Goal: Leave review/rating

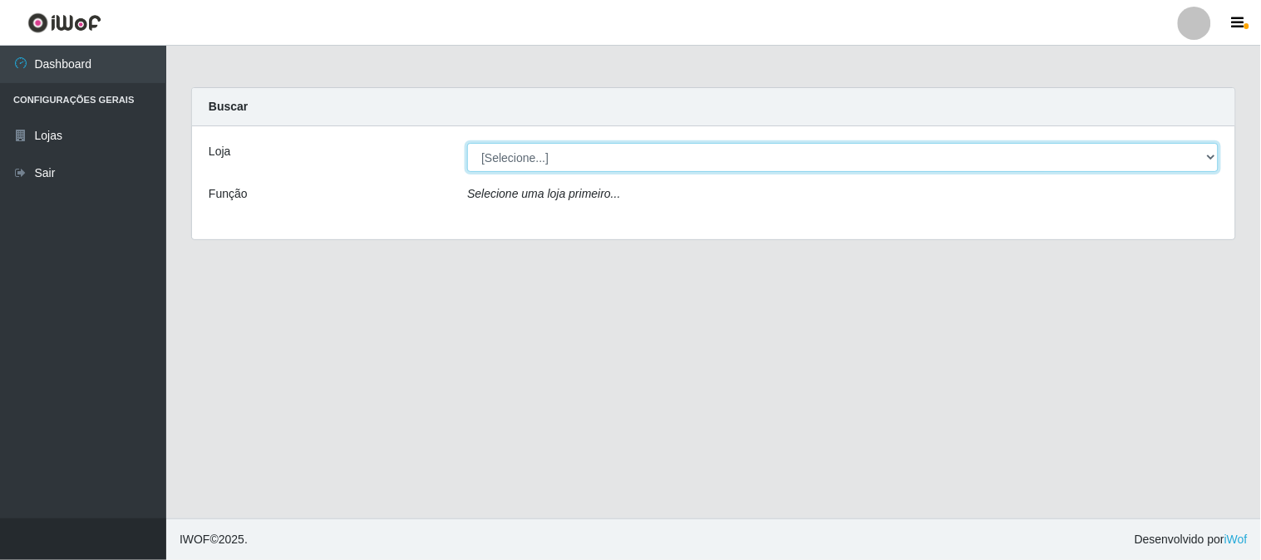
click at [1215, 155] on select "[Selecione...] Casatudo BR" at bounding box center [843, 157] width 752 height 29
select select "197"
click at [467, 143] on select "[Selecione...] Casatudo BR" at bounding box center [843, 157] width 752 height 29
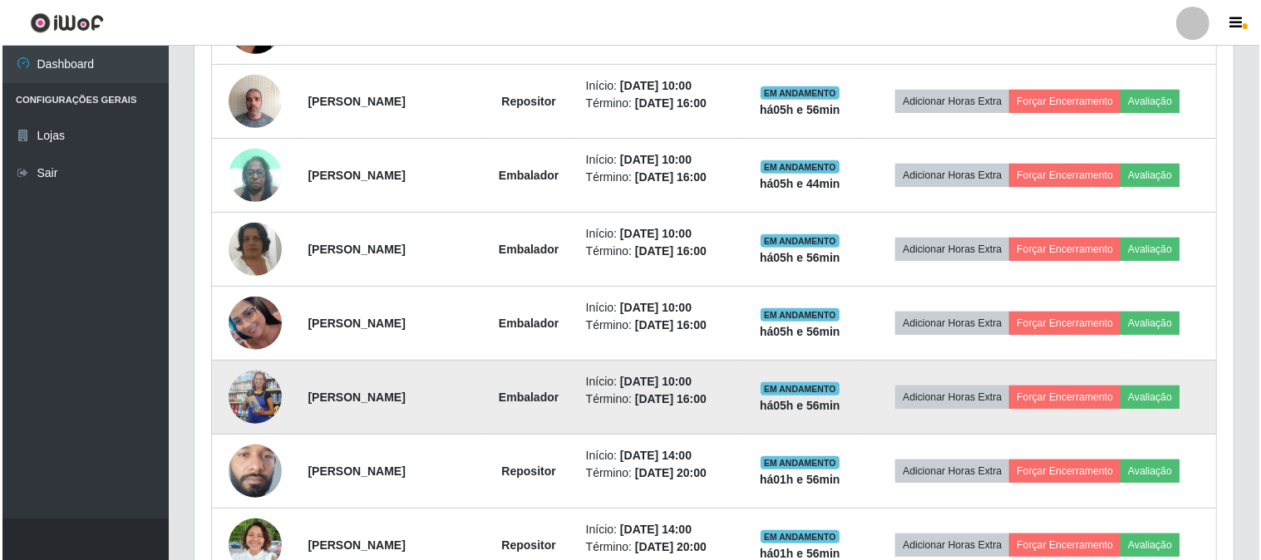
scroll to position [831, 0]
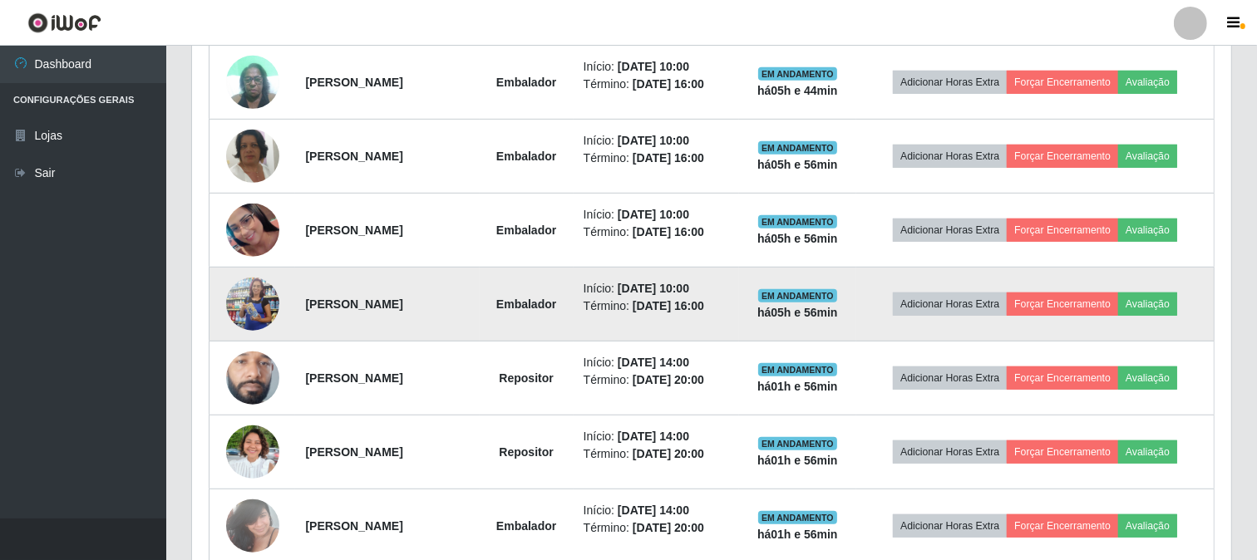
click at [244, 298] on img at bounding box center [252, 304] width 53 height 121
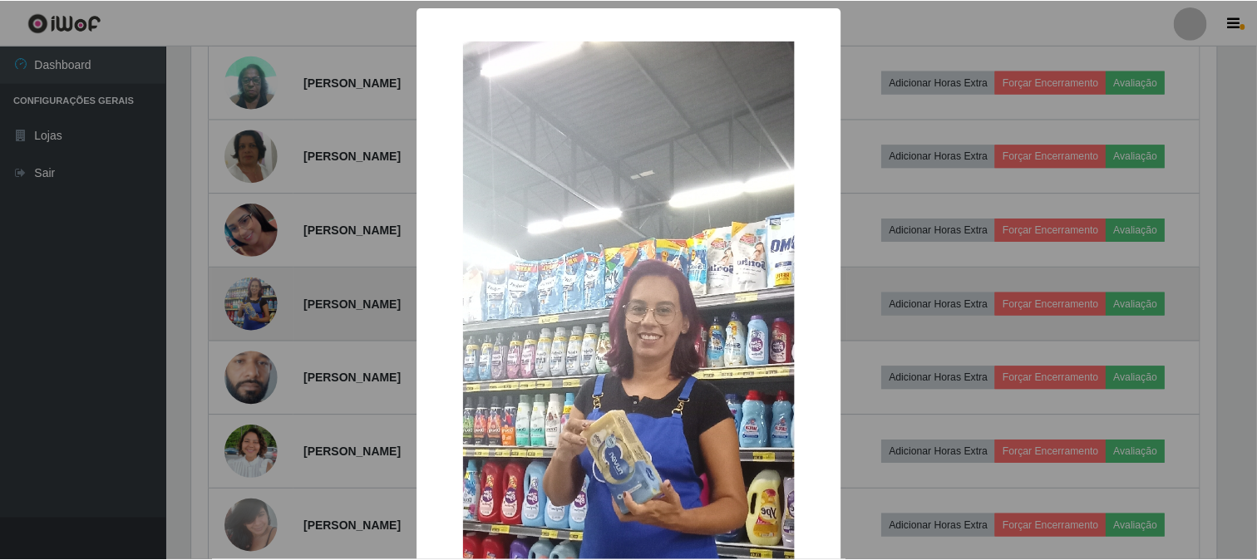
scroll to position [344, 1028]
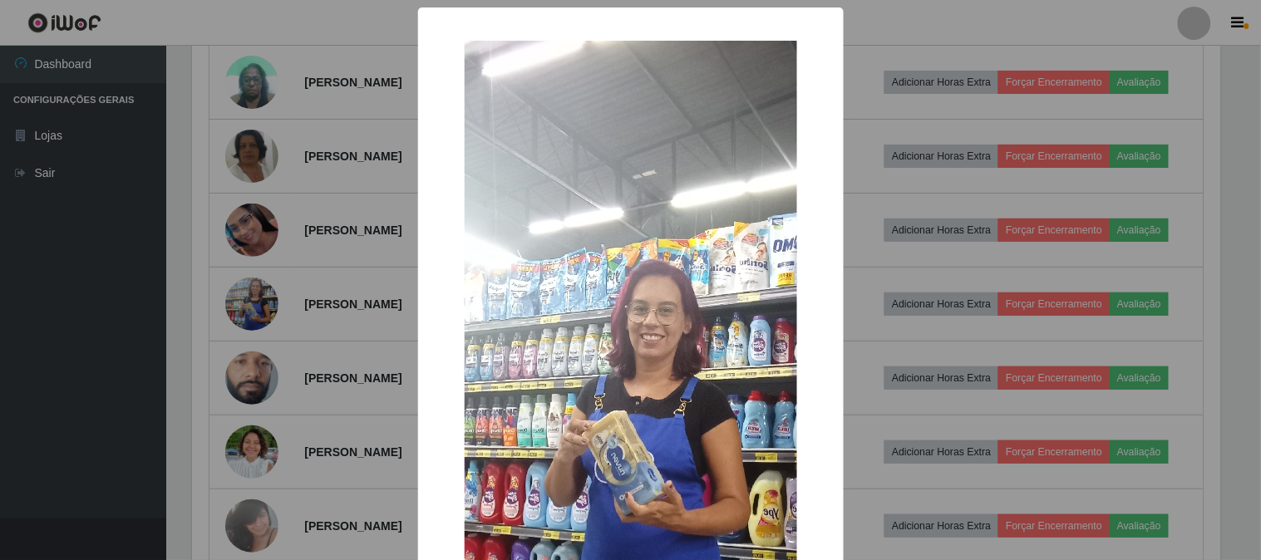
click at [247, 304] on div "× OK Cancel" at bounding box center [630, 280] width 1261 height 560
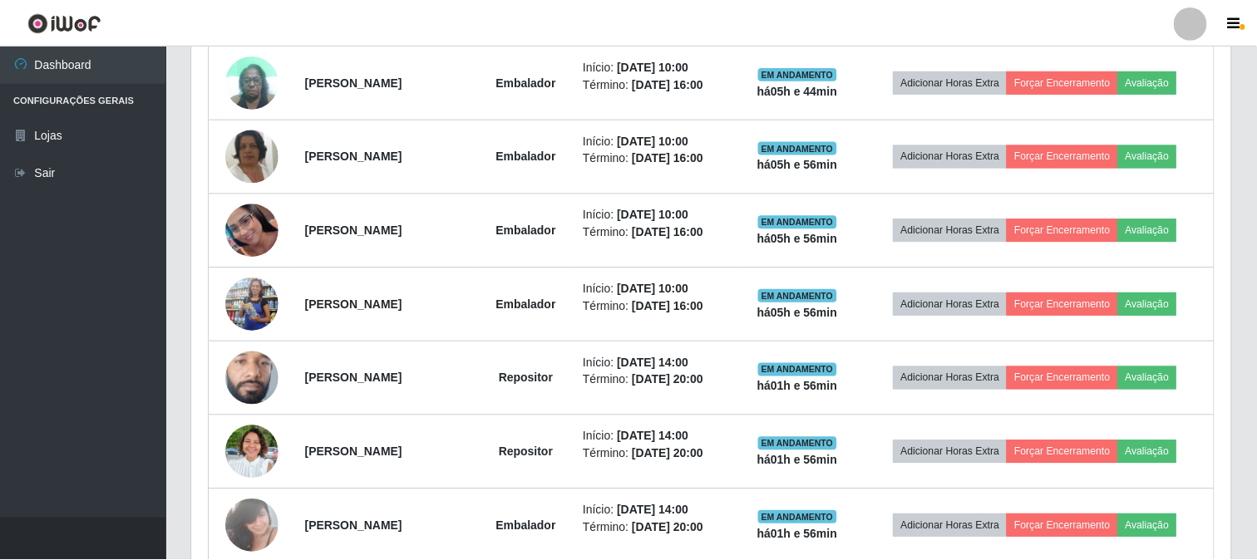
scroll to position [344, 1039]
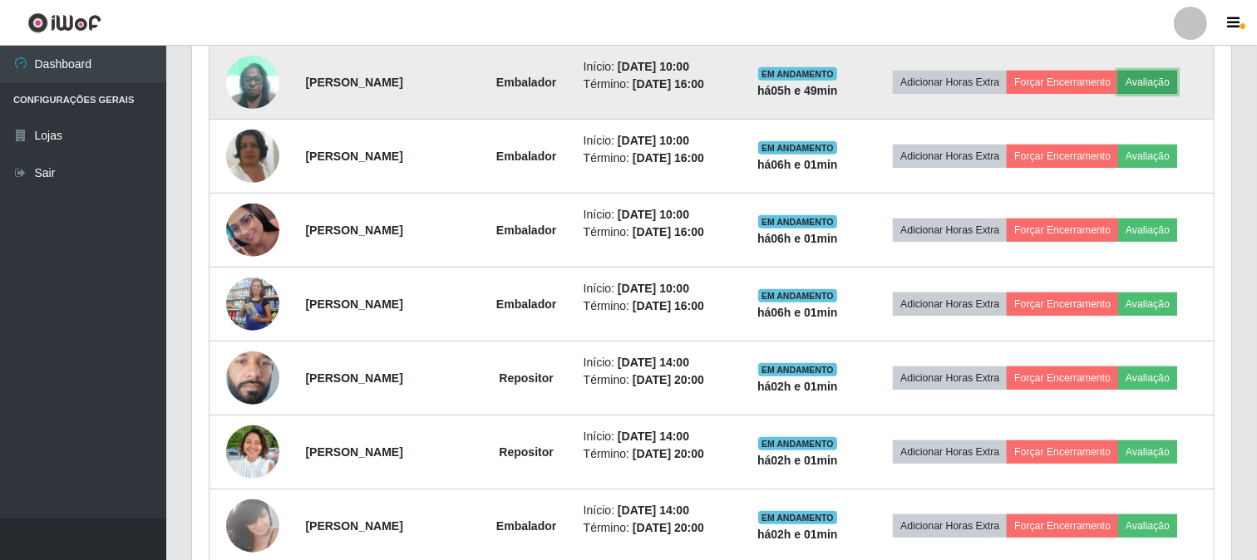
click at [1151, 88] on button "Avaliação" at bounding box center [1147, 82] width 59 height 23
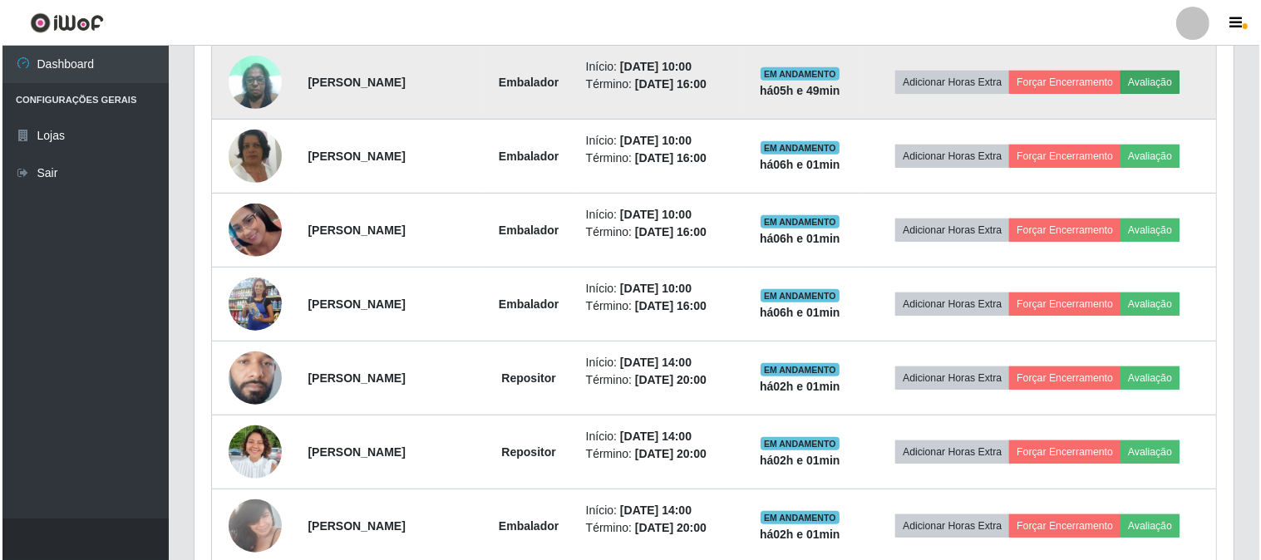
scroll to position [344, 1028]
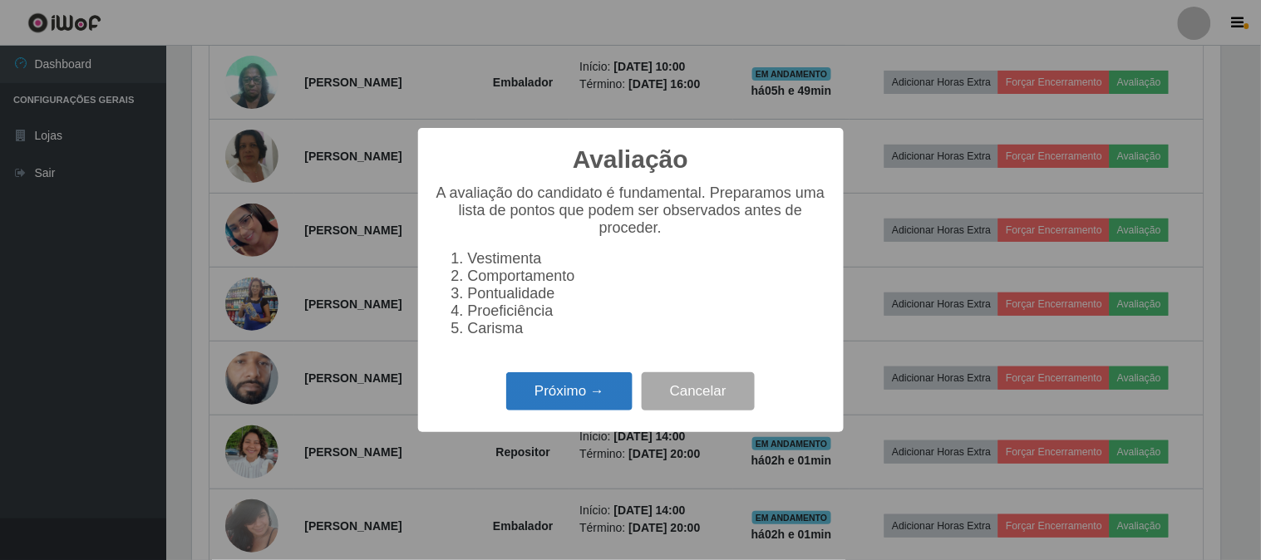
click at [569, 401] on button "Próximo →" at bounding box center [569, 391] width 126 height 39
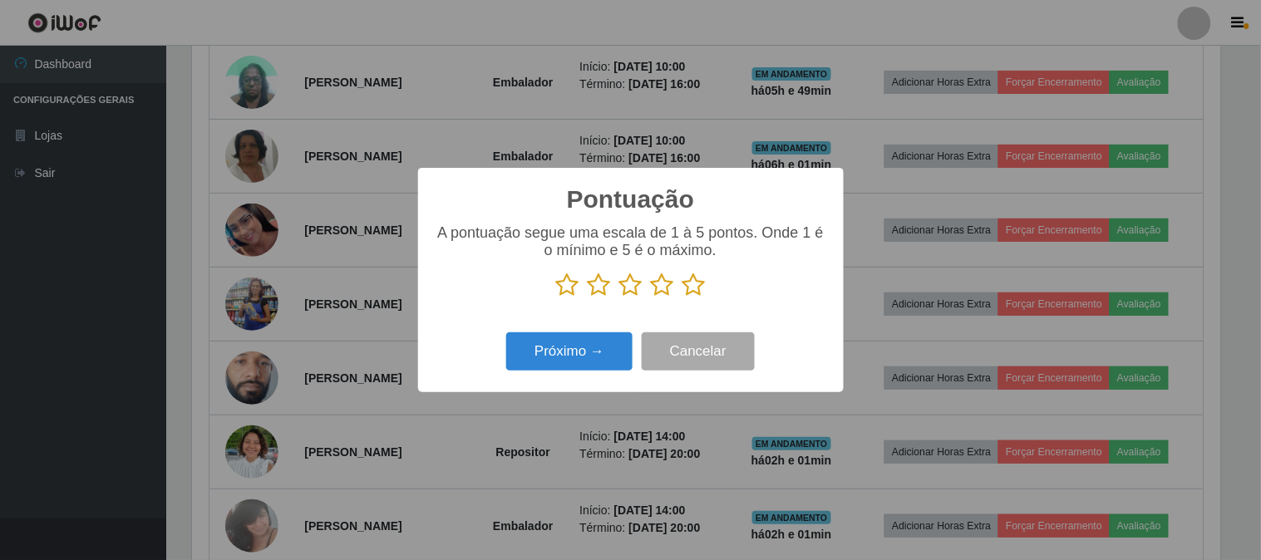
scroll to position [831038, 830354]
click at [692, 286] on icon at bounding box center [694, 285] width 23 height 25
click at [683, 298] on input "radio" at bounding box center [683, 298] width 0 height 0
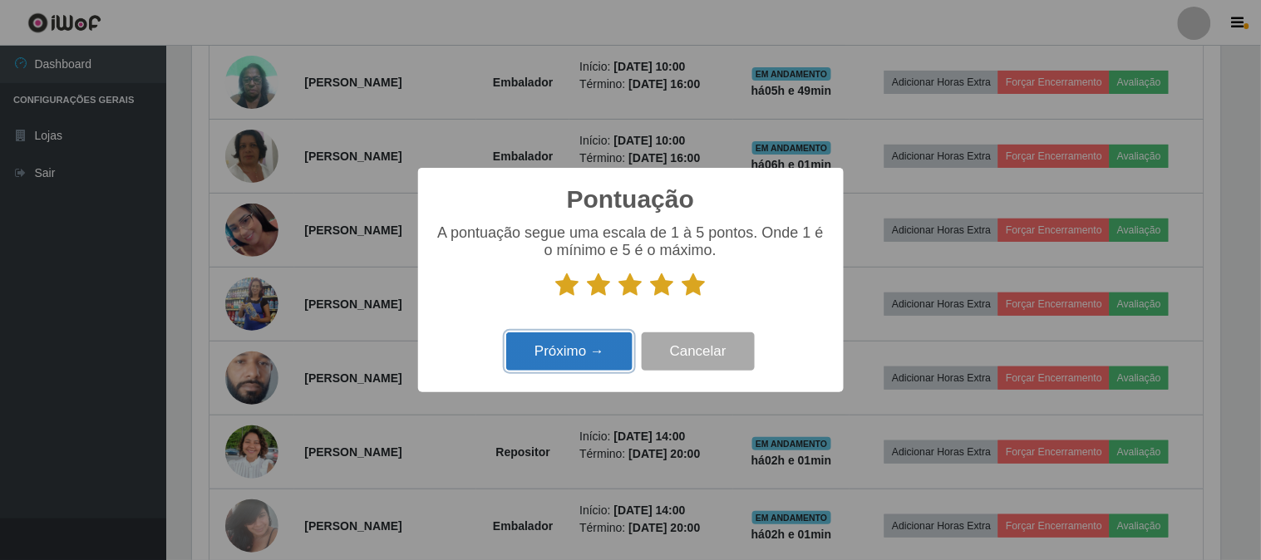
click at [575, 362] on button "Próximo →" at bounding box center [569, 352] width 126 height 39
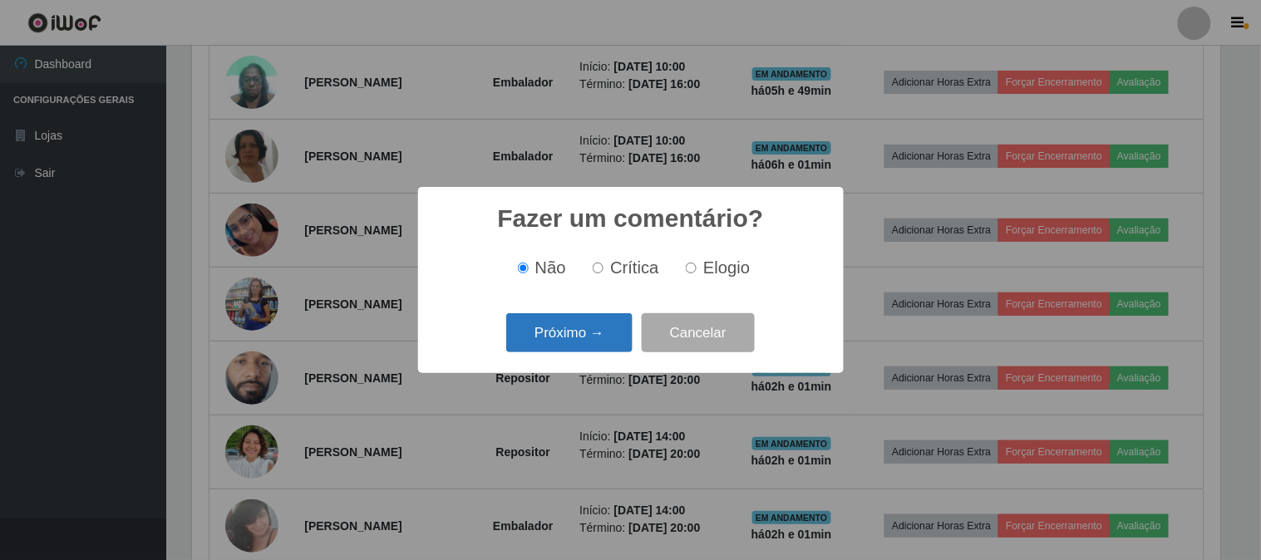
click at [575, 329] on button "Próximo →" at bounding box center [569, 332] width 126 height 39
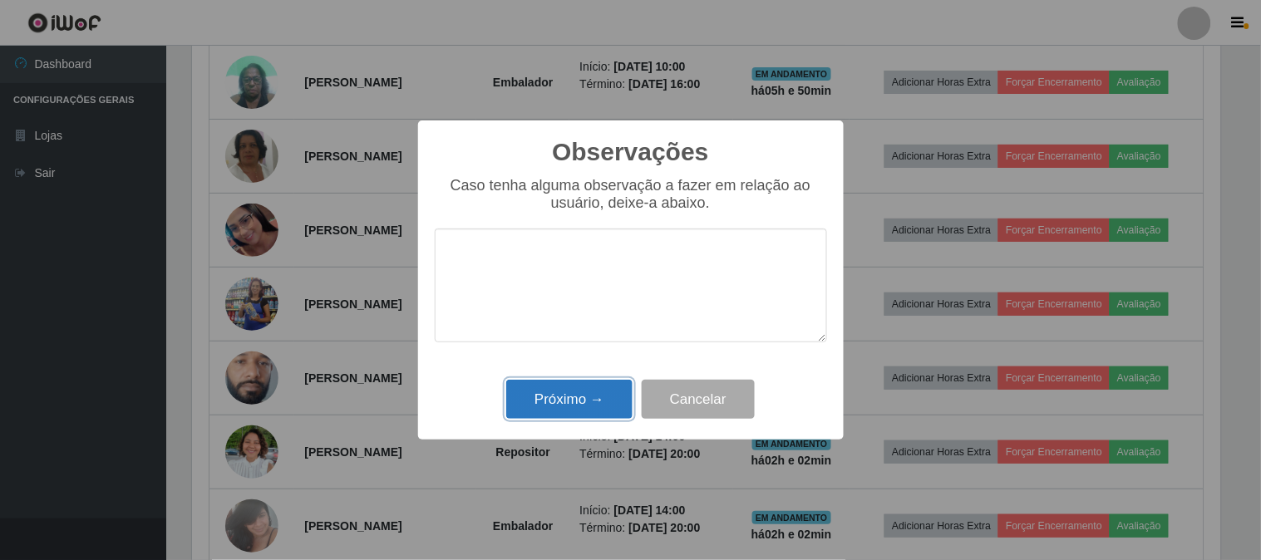
click at [609, 394] on button "Próximo →" at bounding box center [569, 399] width 126 height 39
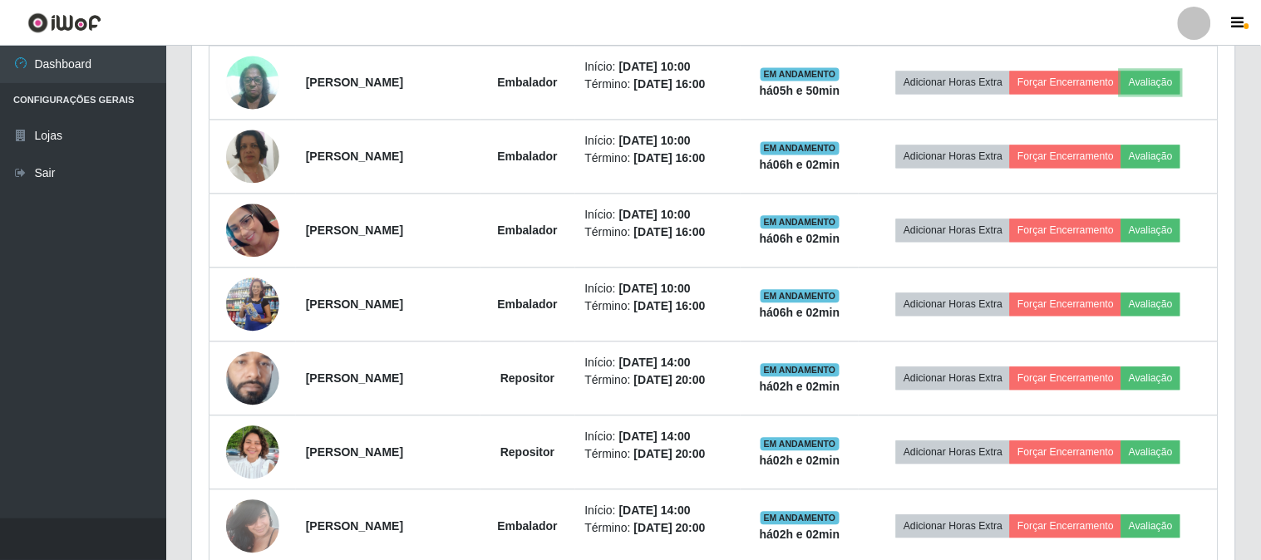
scroll to position [344, 1039]
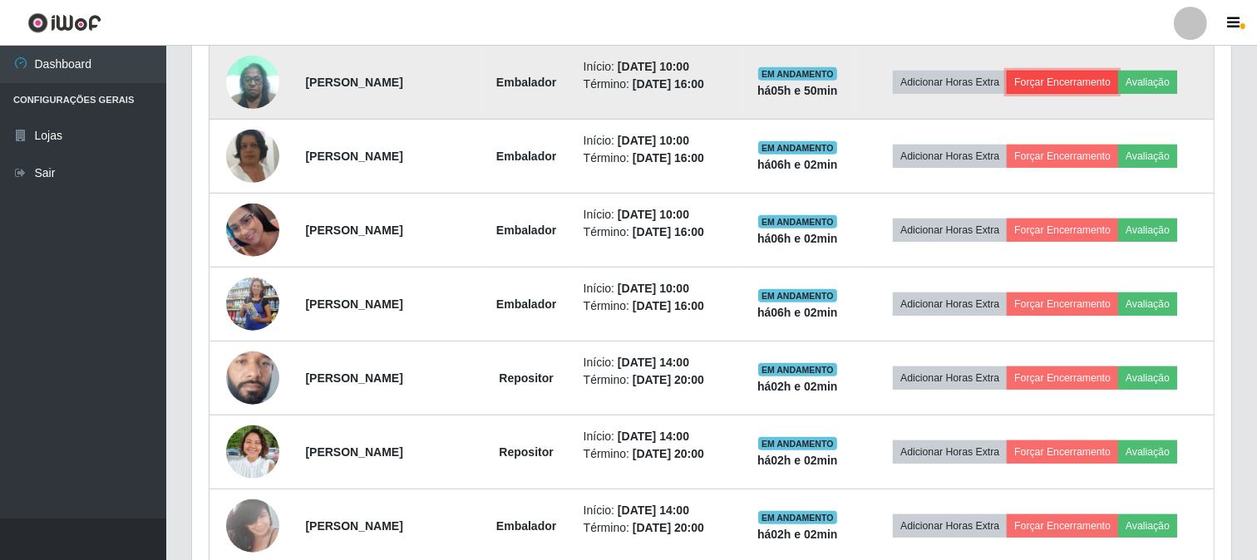
click at [1076, 84] on button "Forçar Encerramento" at bounding box center [1062, 82] width 111 height 23
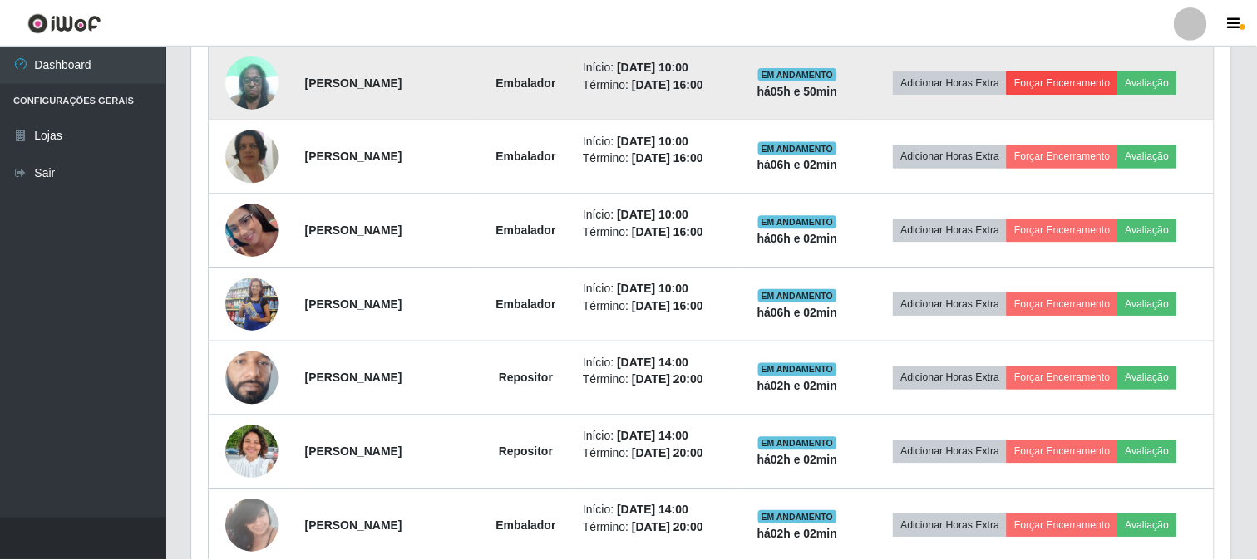
scroll to position [344, 1028]
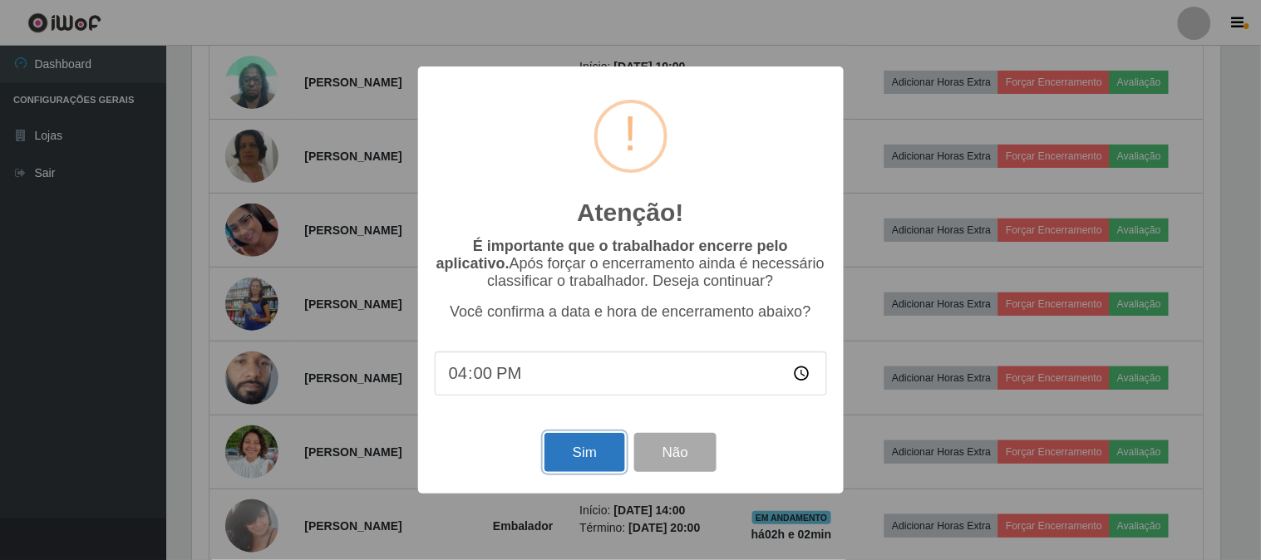
click at [582, 451] on button "Sim" at bounding box center [585, 452] width 81 height 39
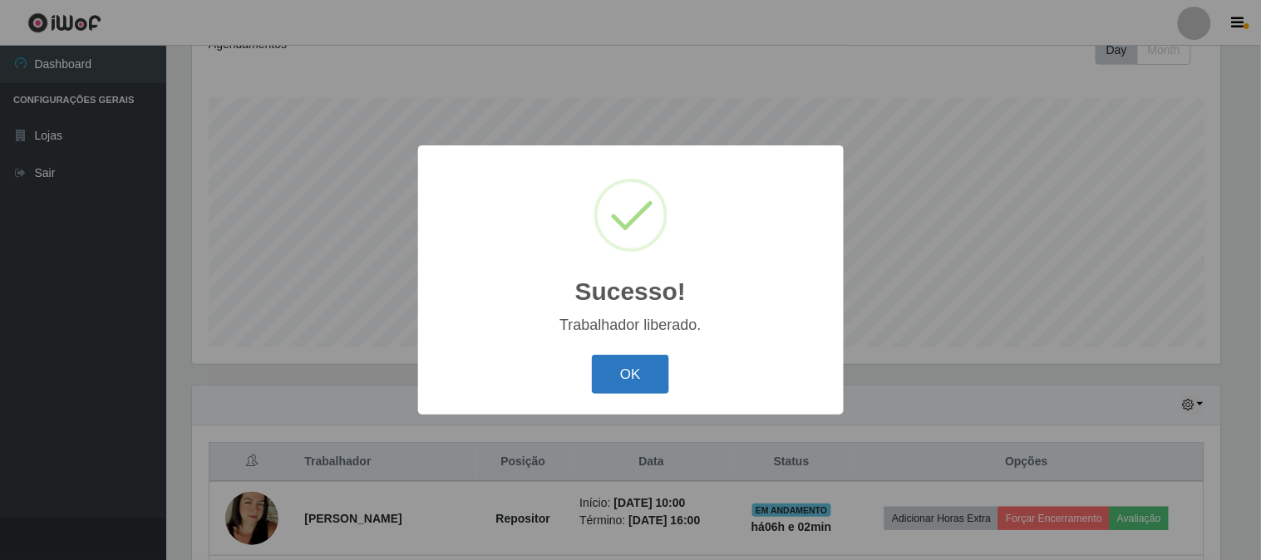
click at [612, 376] on button "OK" at bounding box center [630, 374] width 77 height 39
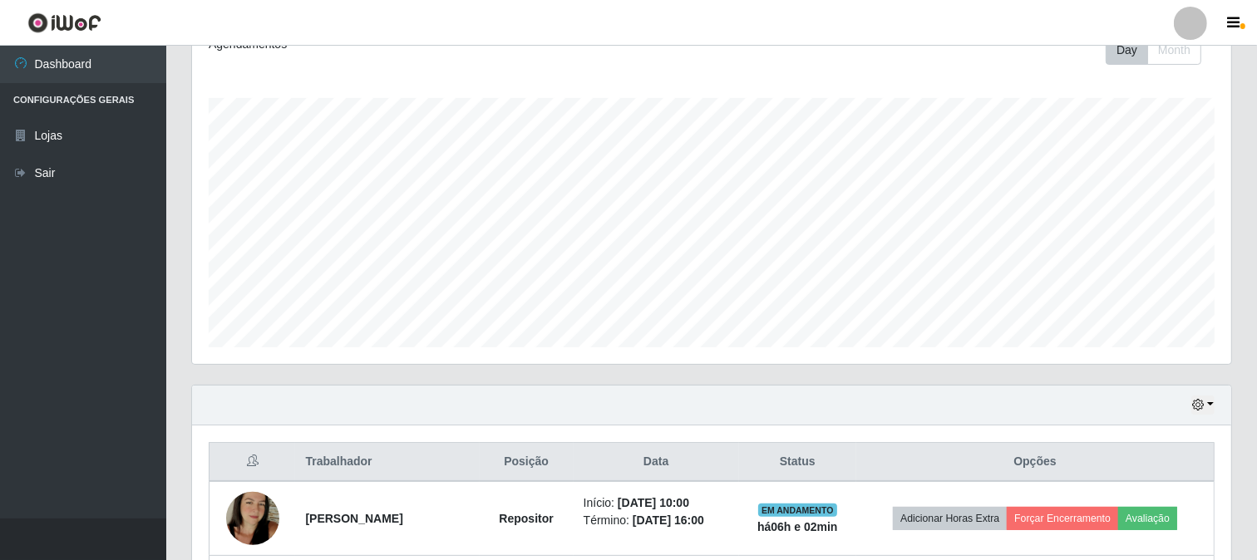
scroll to position [432, 0]
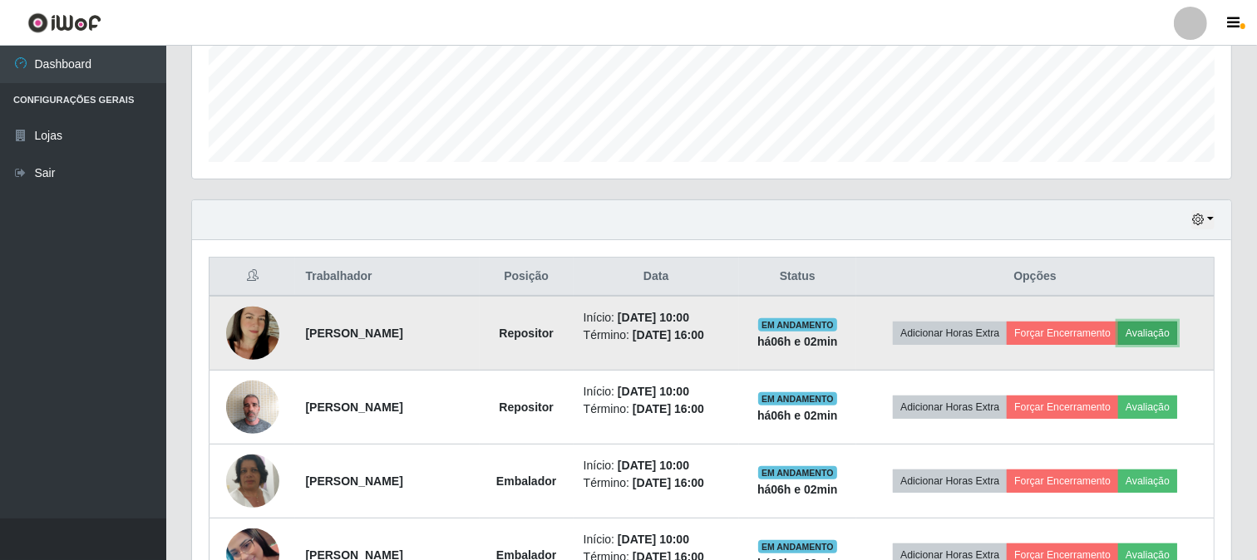
click at [1141, 326] on button "Avaliação" at bounding box center [1147, 333] width 59 height 23
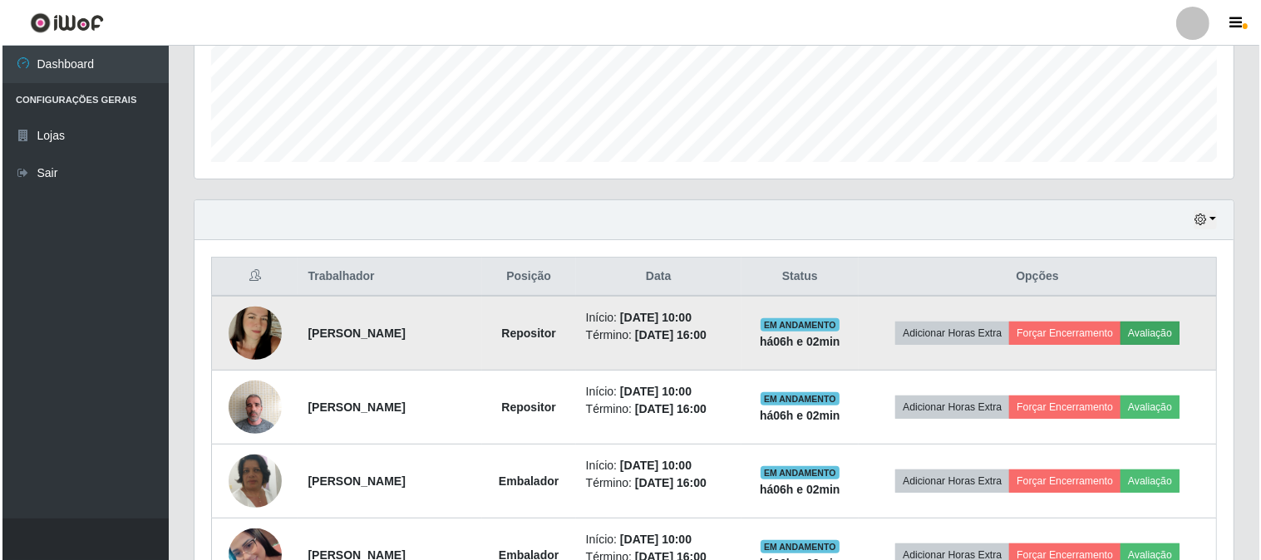
scroll to position [344, 1028]
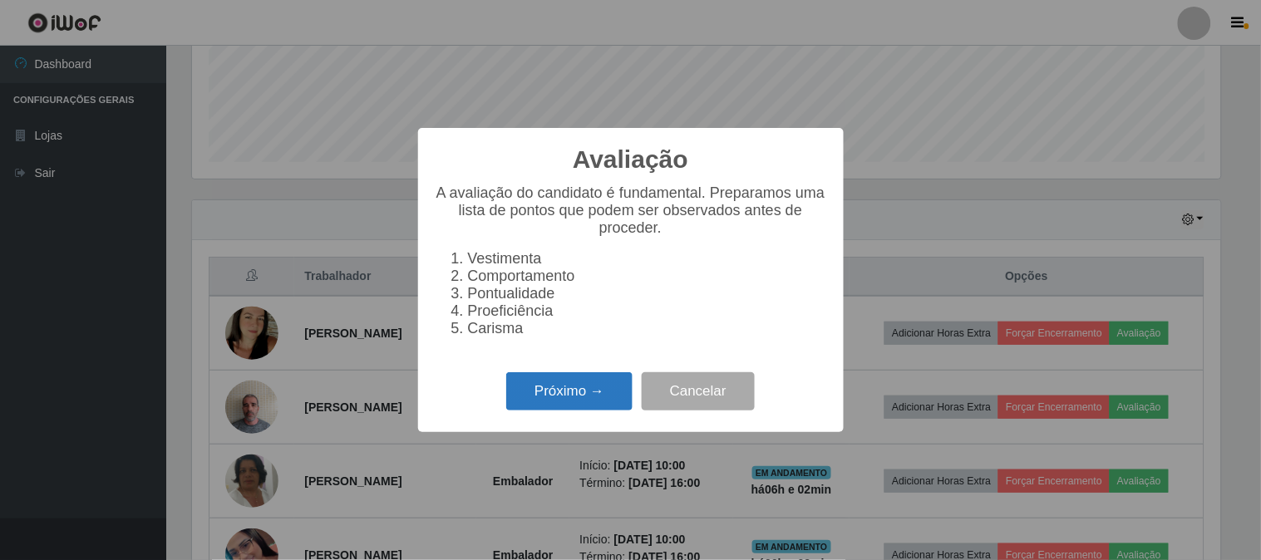
click at [561, 392] on button "Próximo →" at bounding box center [569, 391] width 126 height 39
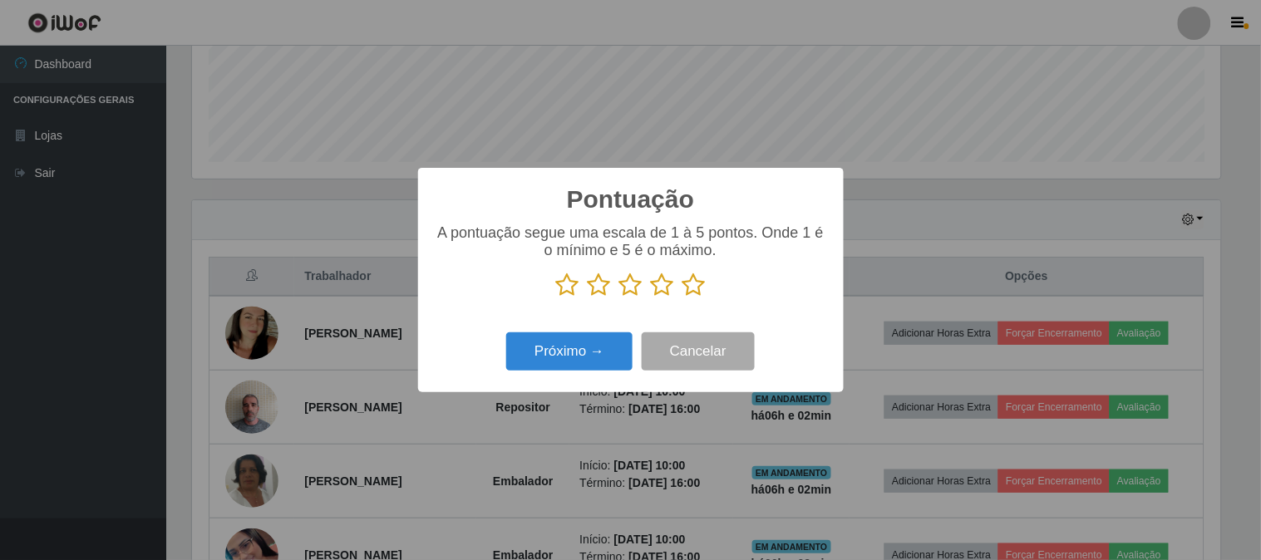
click at [690, 293] on icon at bounding box center [694, 285] width 23 height 25
click at [683, 298] on input "radio" at bounding box center [683, 298] width 0 height 0
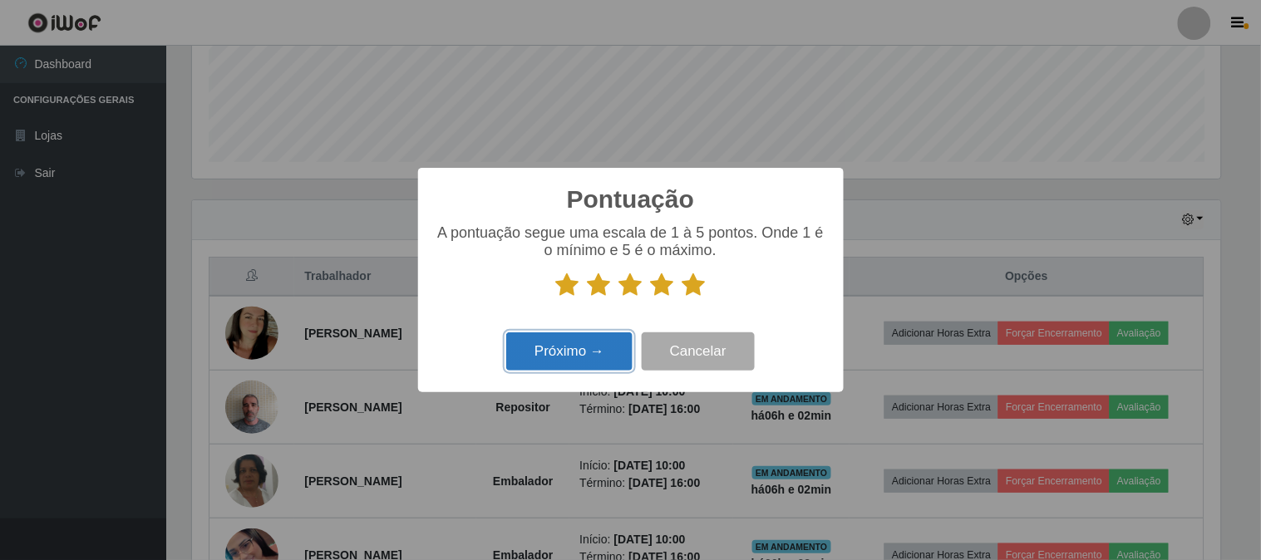
click at [584, 343] on button "Próximo →" at bounding box center [569, 352] width 126 height 39
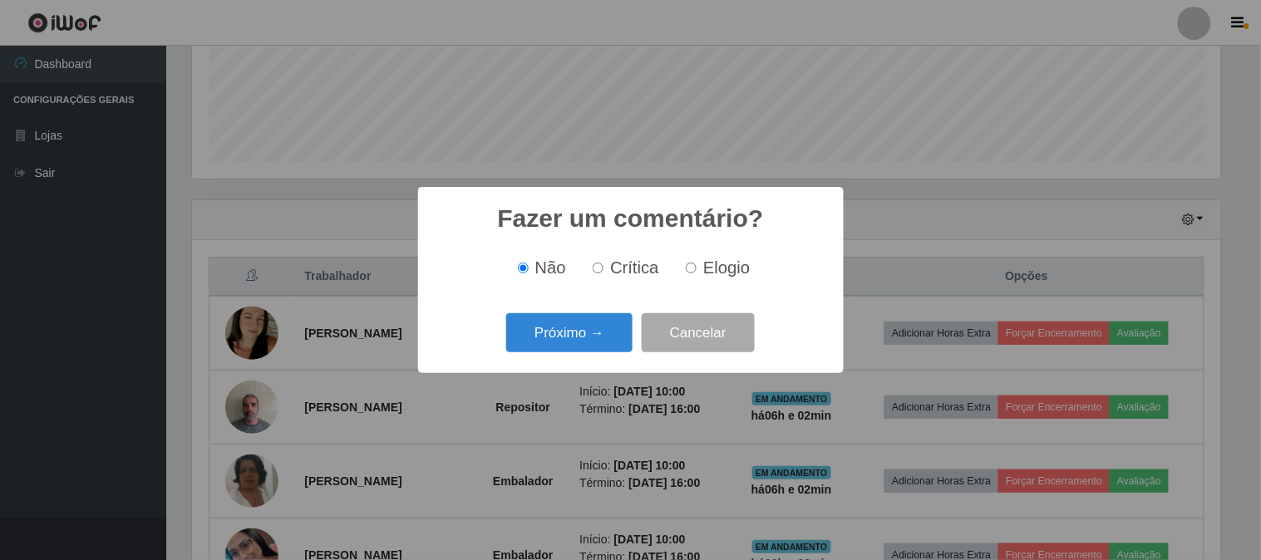
click at [584, 343] on button "Próximo →" at bounding box center [569, 332] width 126 height 39
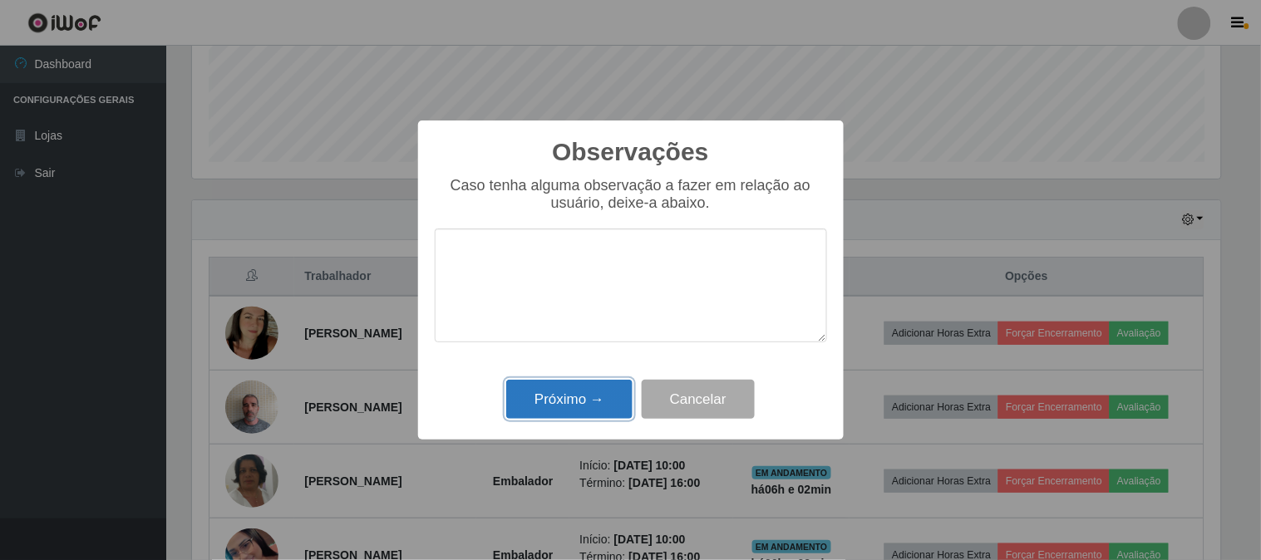
click at [554, 411] on button "Próximo →" at bounding box center [569, 399] width 126 height 39
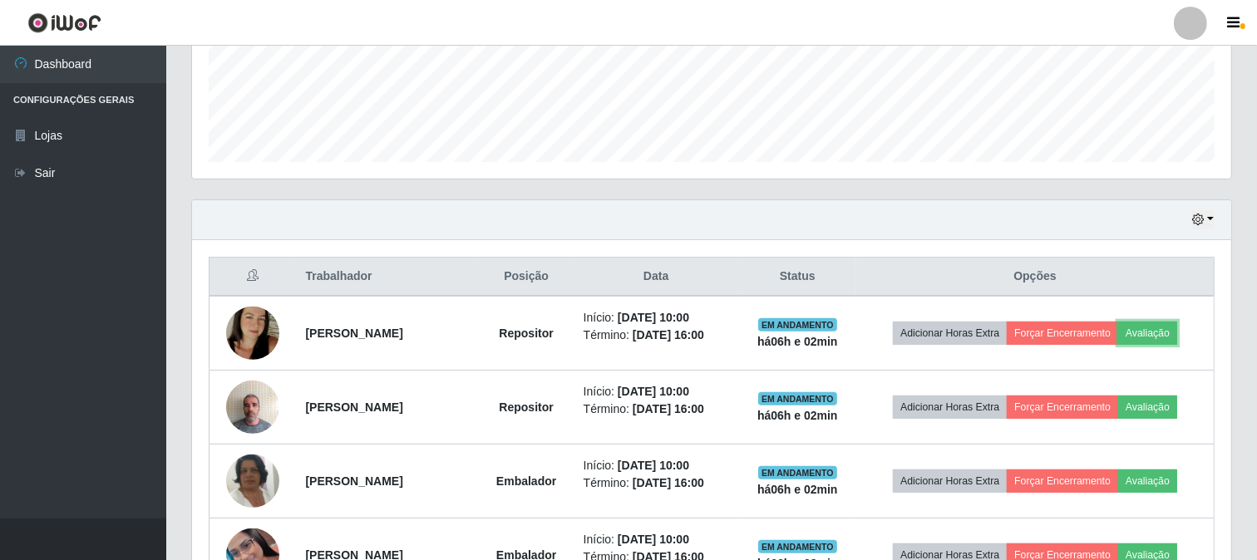
scroll to position [344, 1039]
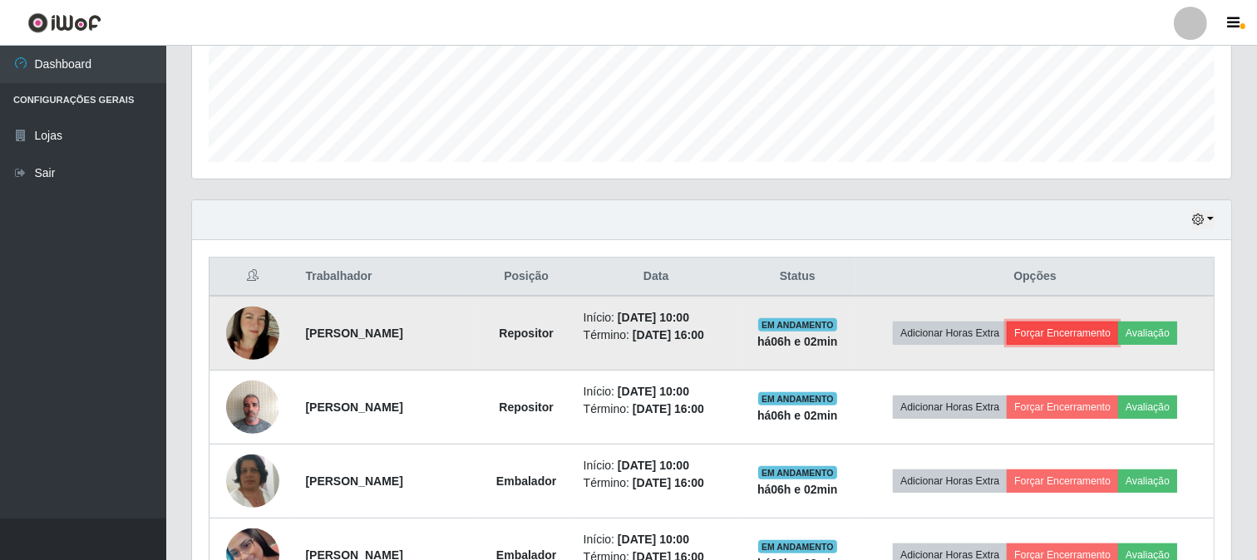
click at [1082, 336] on button "Forçar Encerramento" at bounding box center [1062, 333] width 111 height 23
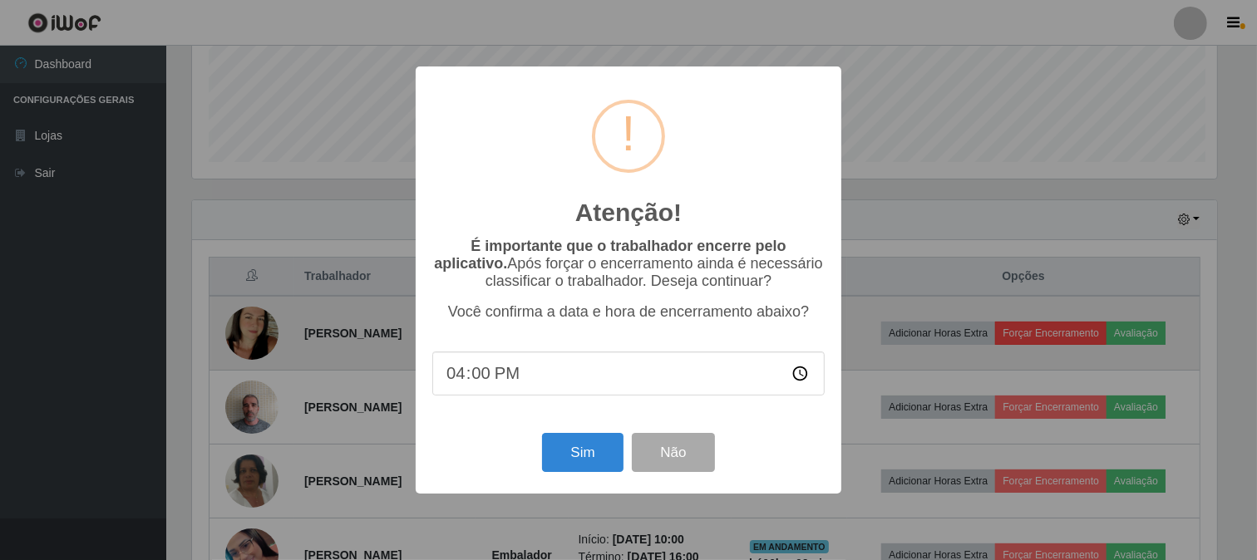
scroll to position [344, 1028]
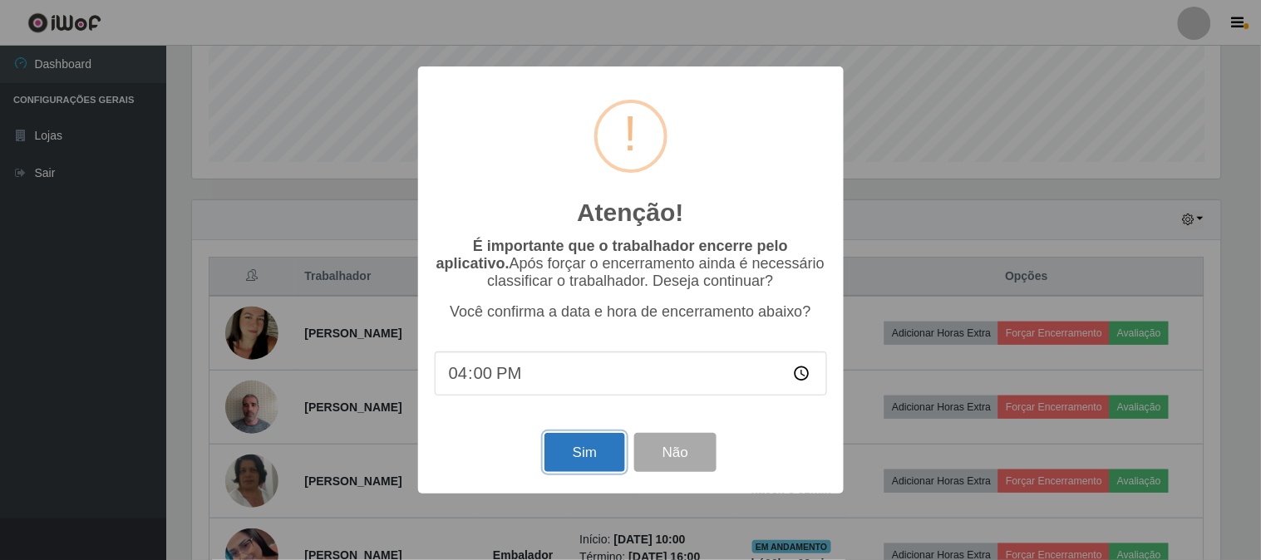
click at [591, 454] on button "Sim" at bounding box center [585, 452] width 81 height 39
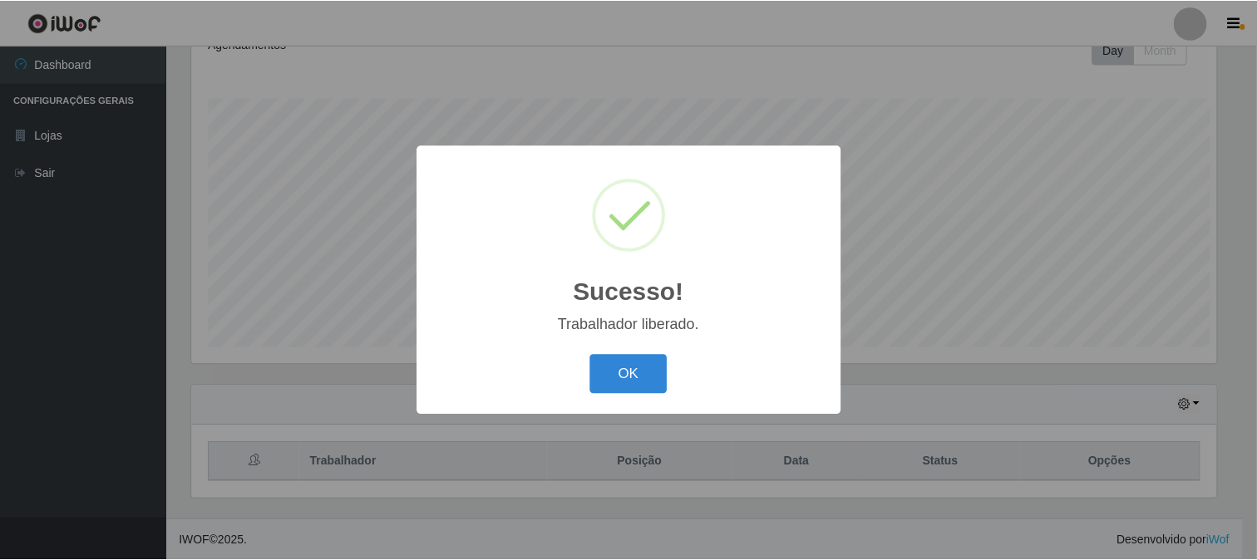
scroll to position [0, 0]
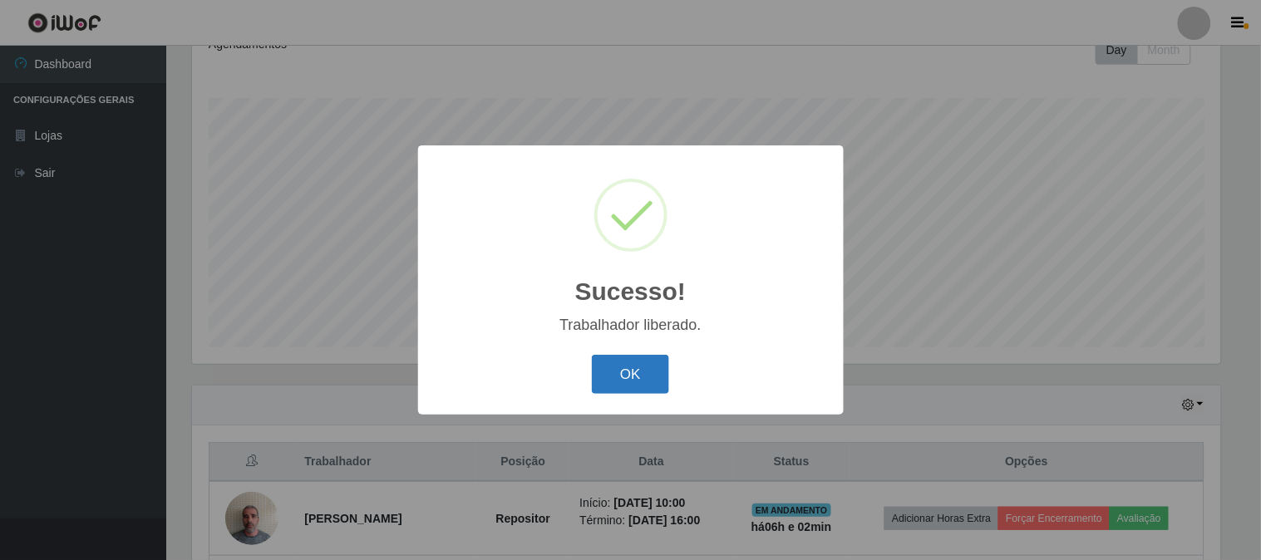
click at [645, 371] on button "OK" at bounding box center [630, 374] width 77 height 39
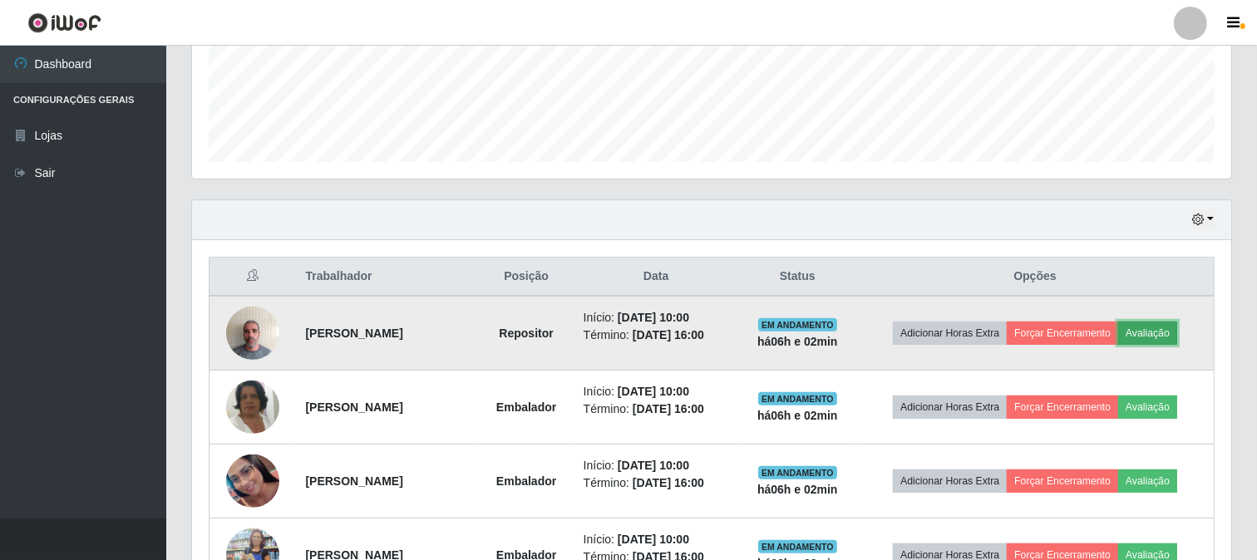
click at [1151, 335] on button "Avaliação" at bounding box center [1147, 333] width 59 height 23
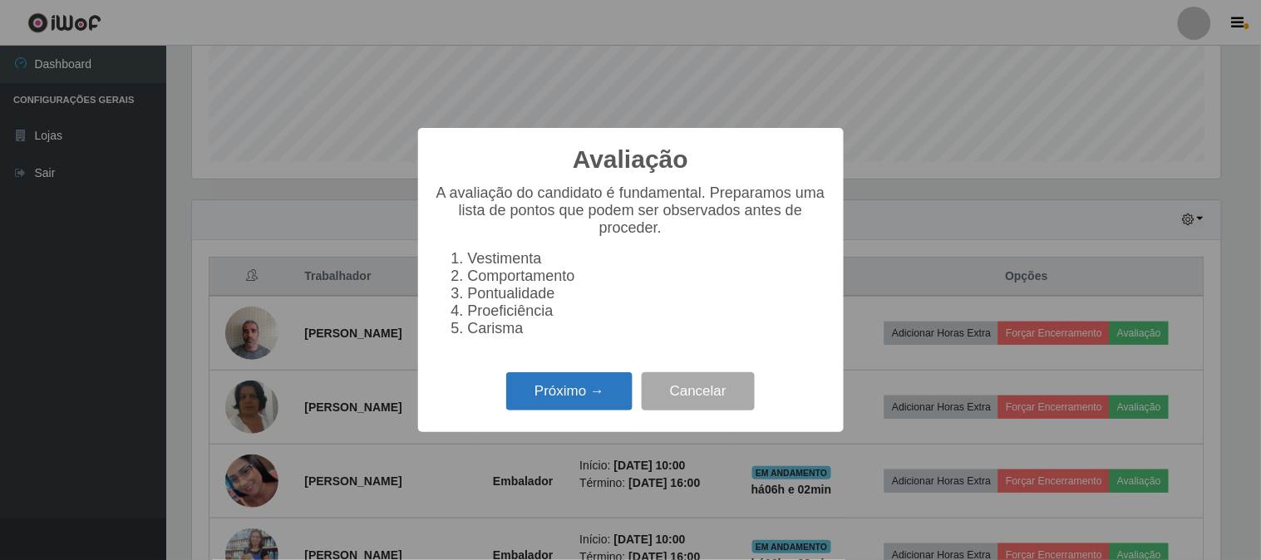
click at [596, 410] on button "Próximo →" at bounding box center [569, 391] width 126 height 39
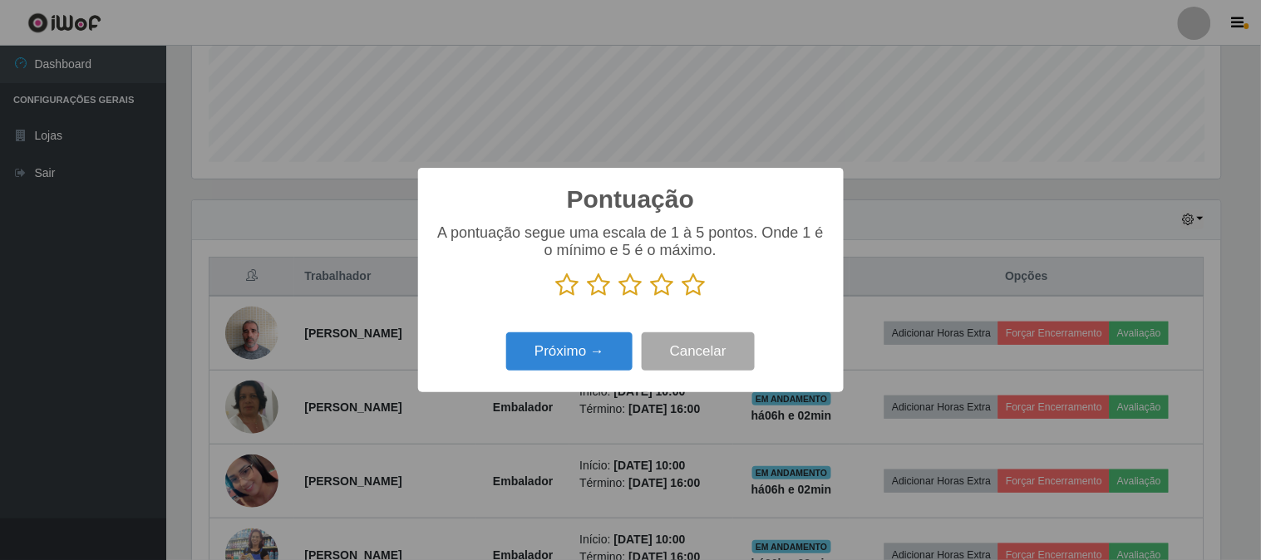
drag, startPoint x: 693, startPoint y: 281, endPoint x: 683, endPoint y: 283, distance: 10.1
click at [691, 281] on icon at bounding box center [694, 285] width 23 height 25
click at [683, 298] on input "radio" at bounding box center [683, 298] width 0 height 0
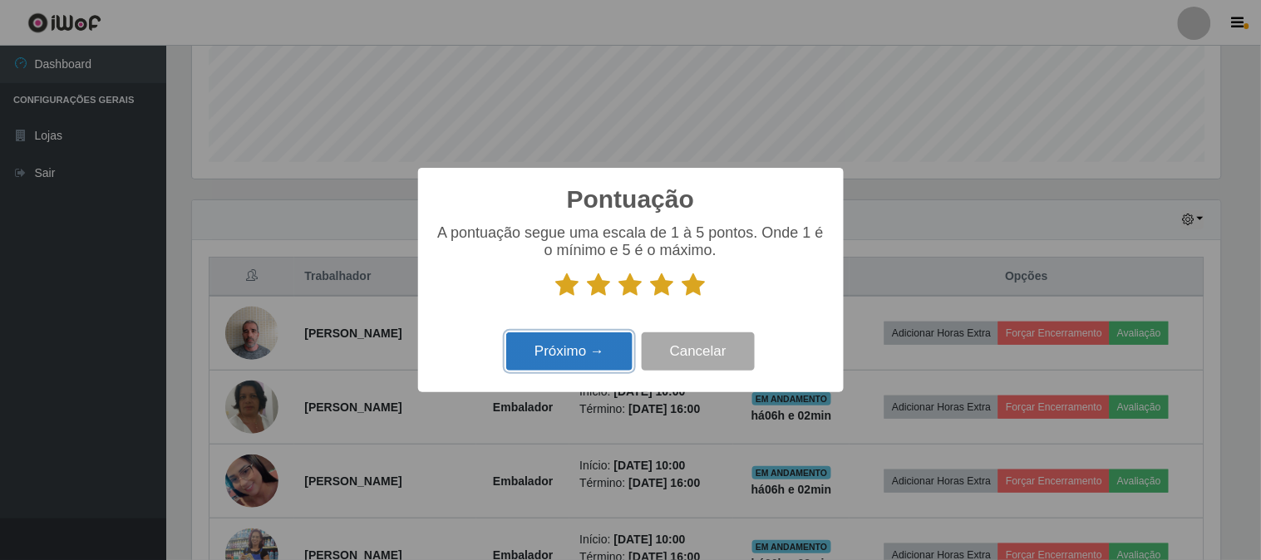
click at [592, 343] on button "Próximo →" at bounding box center [569, 352] width 126 height 39
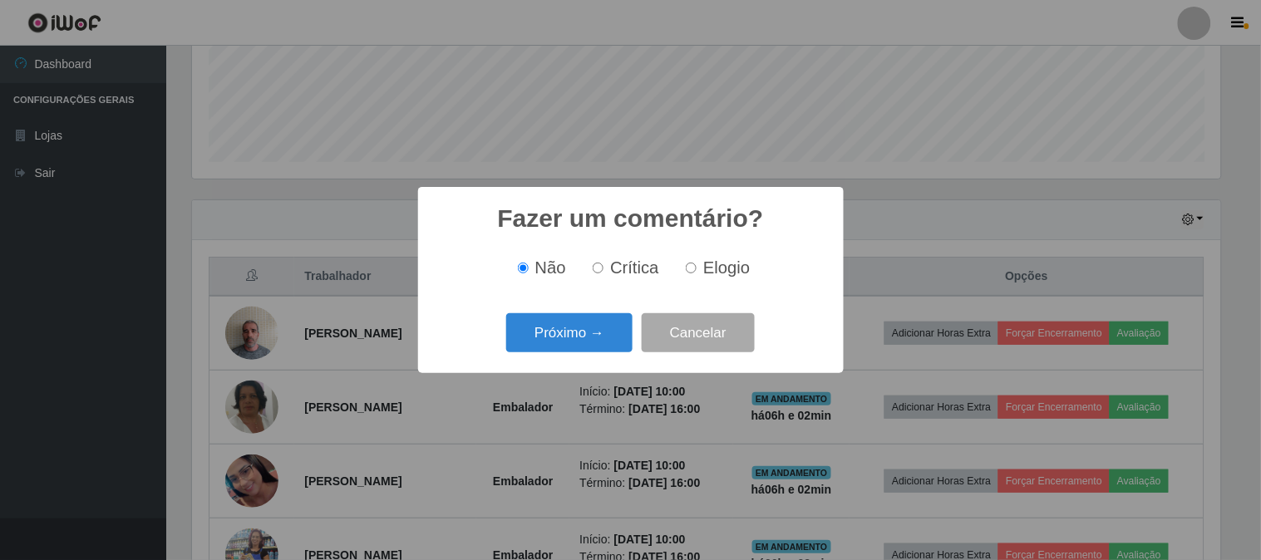
click at [592, 343] on button "Próximo →" at bounding box center [569, 332] width 126 height 39
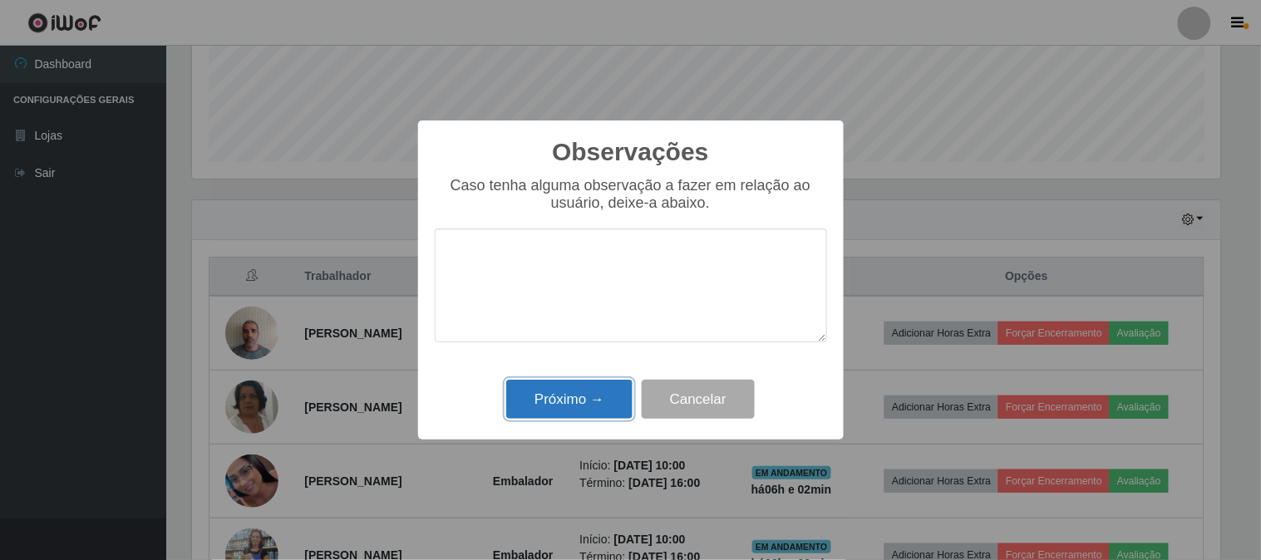
click at [570, 399] on button "Próximo →" at bounding box center [569, 399] width 126 height 39
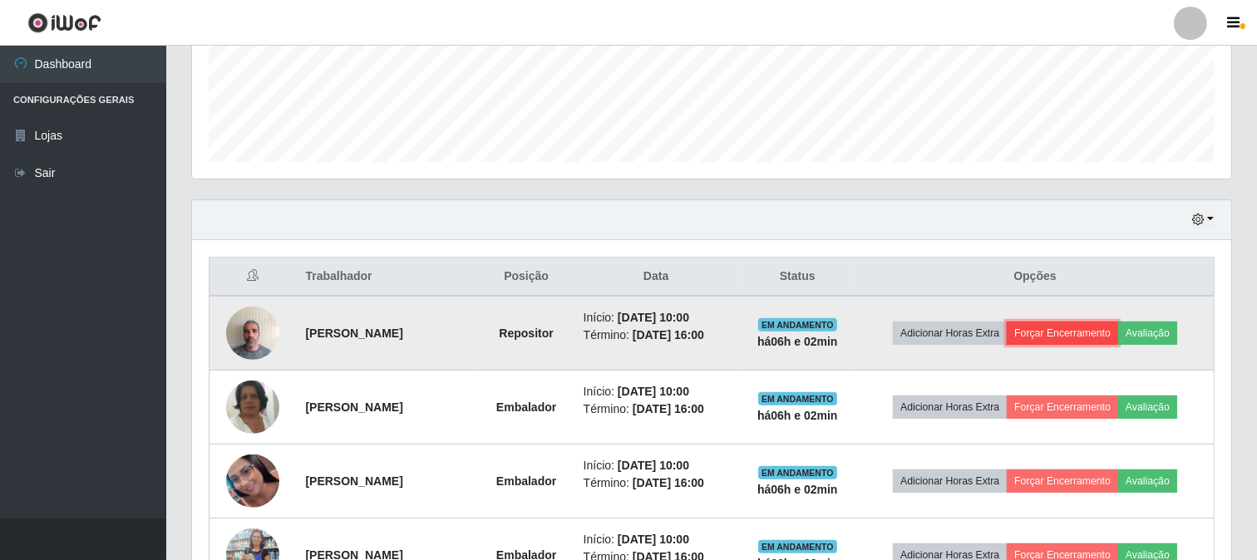
click at [1081, 337] on button "Forçar Encerramento" at bounding box center [1062, 333] width 111 height 23
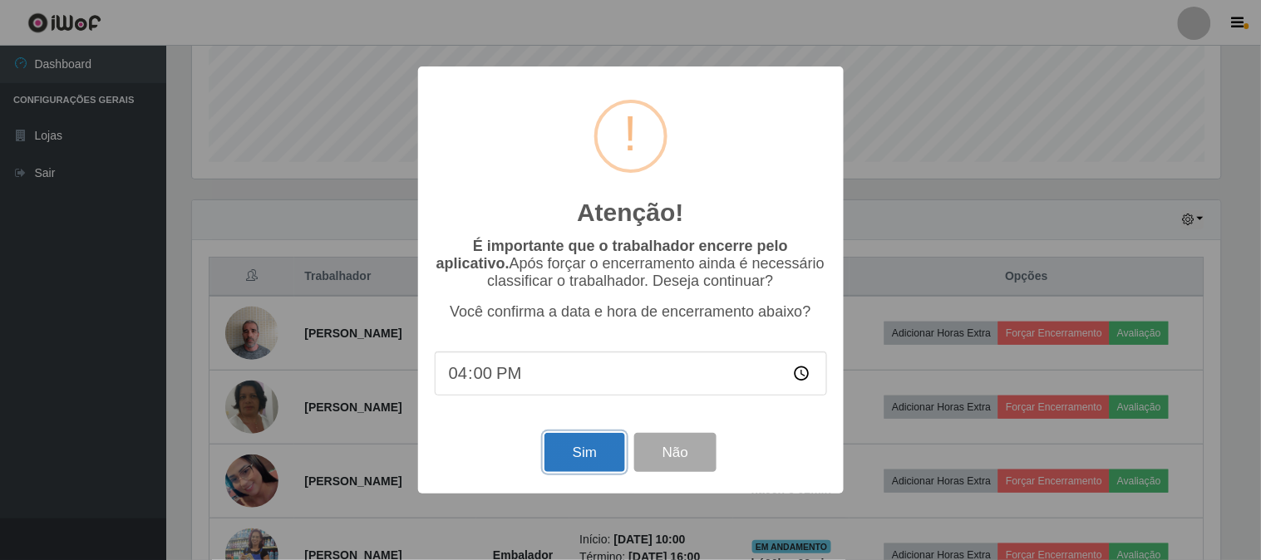
click at [594, 463] on button "Sim" at bounding box center [585, 452] width 81 height 39
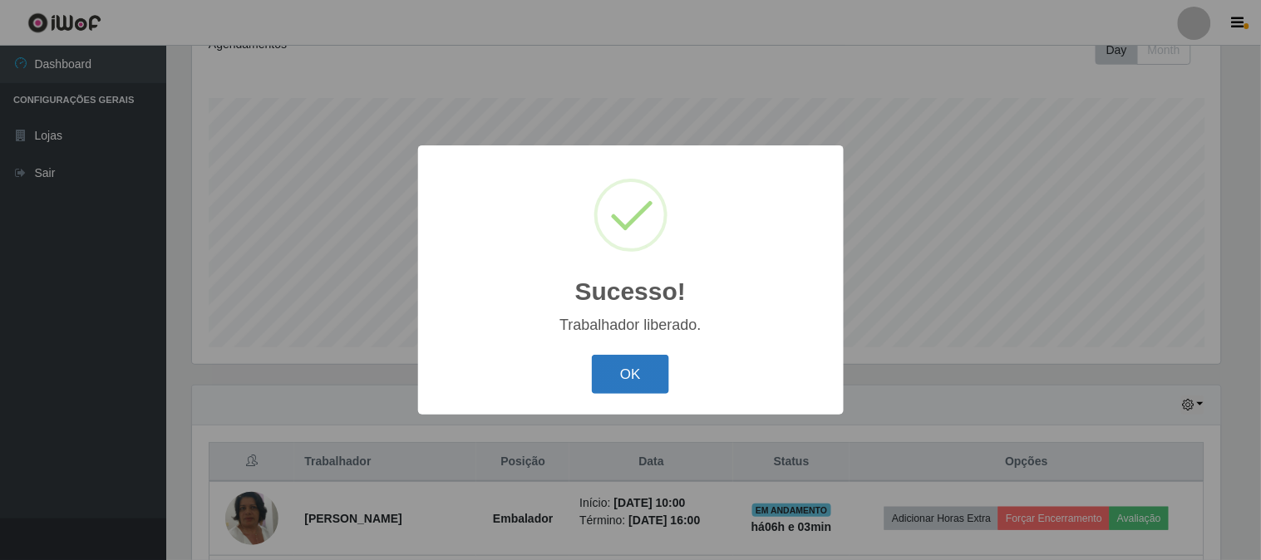
click at [619, 372] on button "OK" at bounding box center [630, 374] width 77 height 39
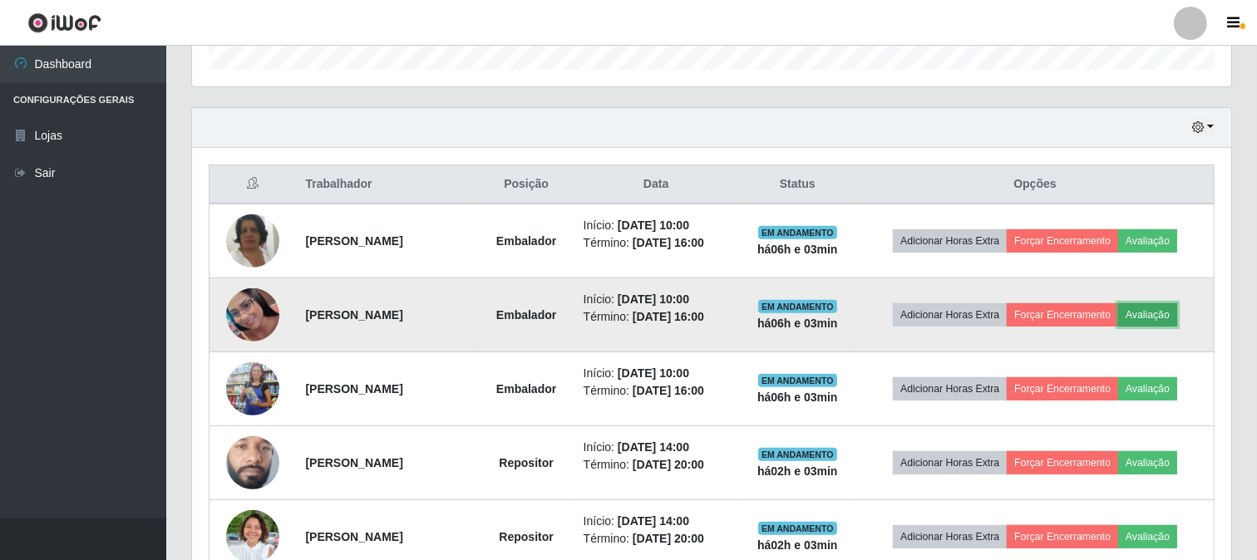
click at [1176, 316] on button "Avaliação" at bounding box center [1147, 314] width 59 height 23
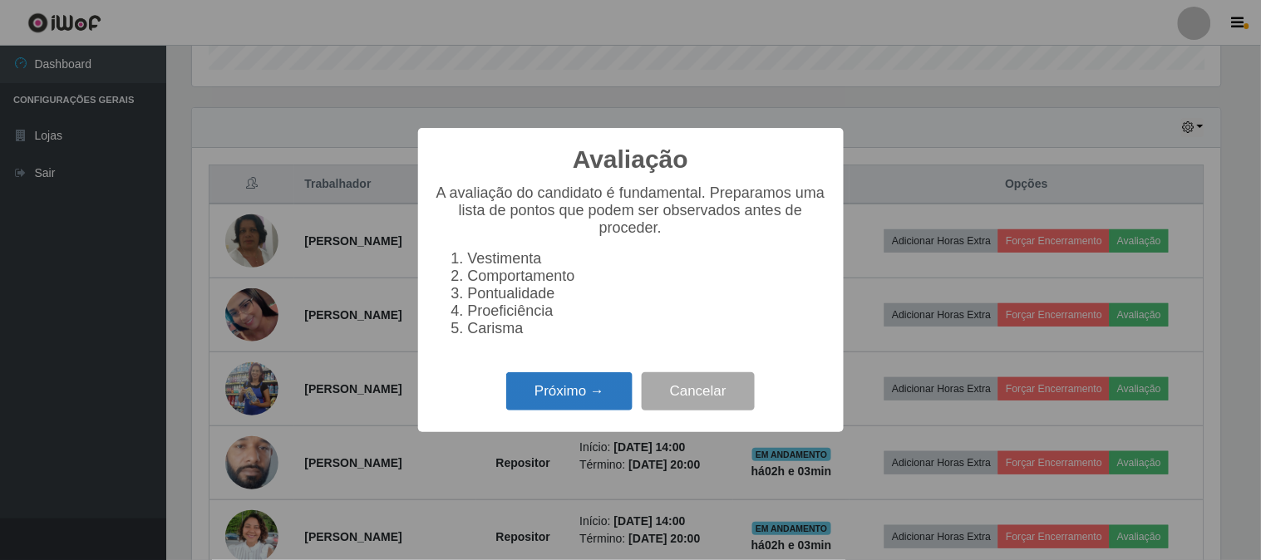
click at [589, 396] on button "Próximo →" at bounding box center [569, 391] width 126 height 39
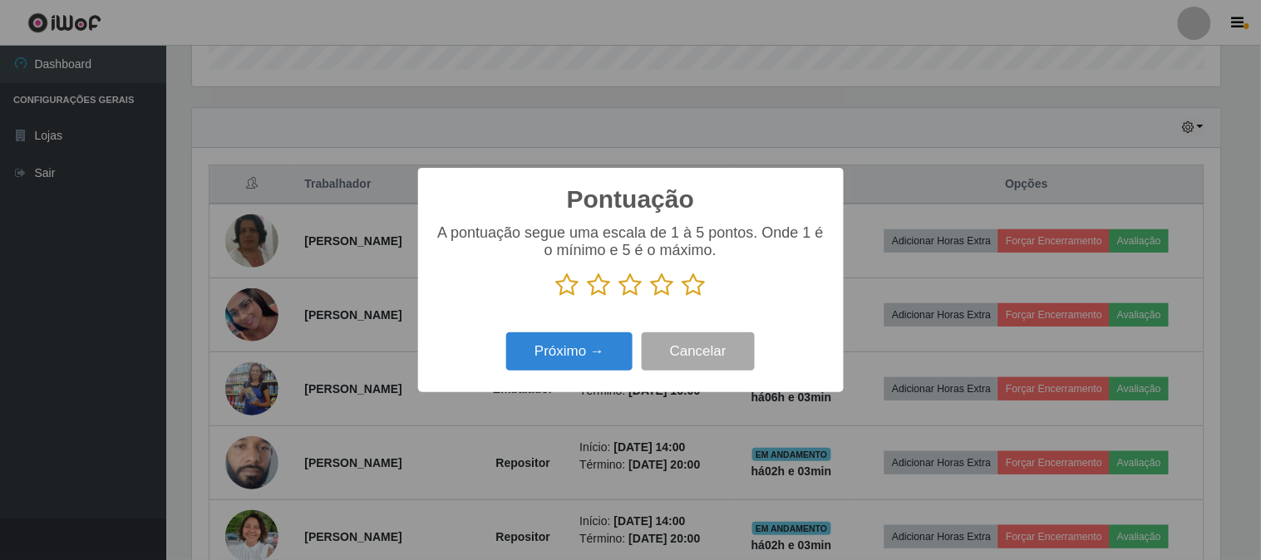
click at [693, 275] on icon at bounding box center [694, 285] width 23 height 25
click at [683, 298] on input "radio" at bounding box center [683, 298] width 0 height 0
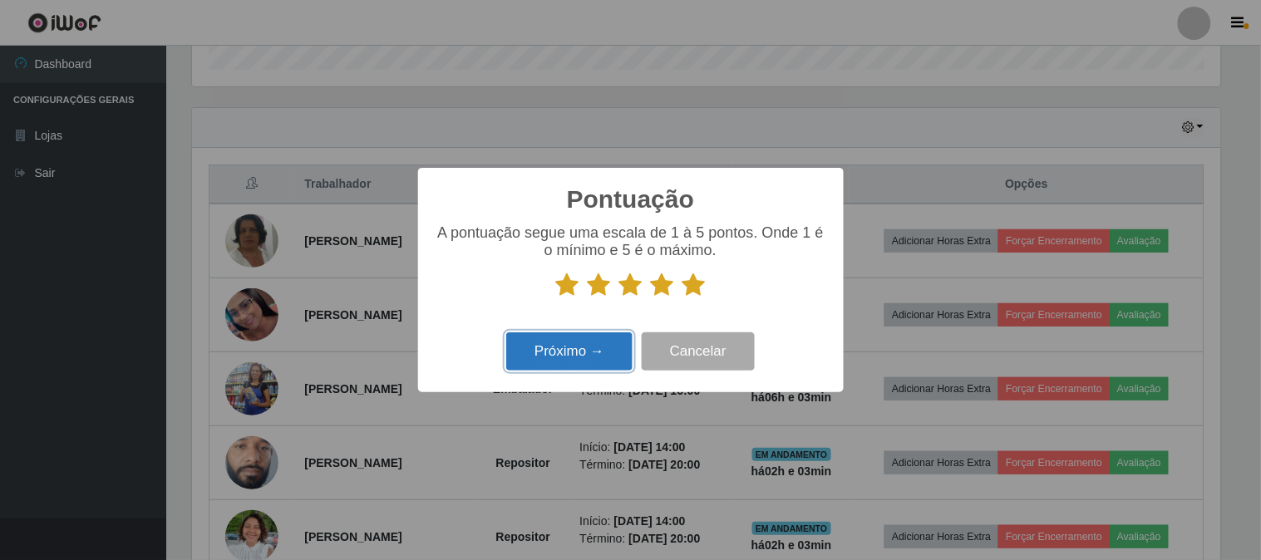
click at [588, 347] on button "Próximo →" at bounding box center [569, 352] width 126 height 39
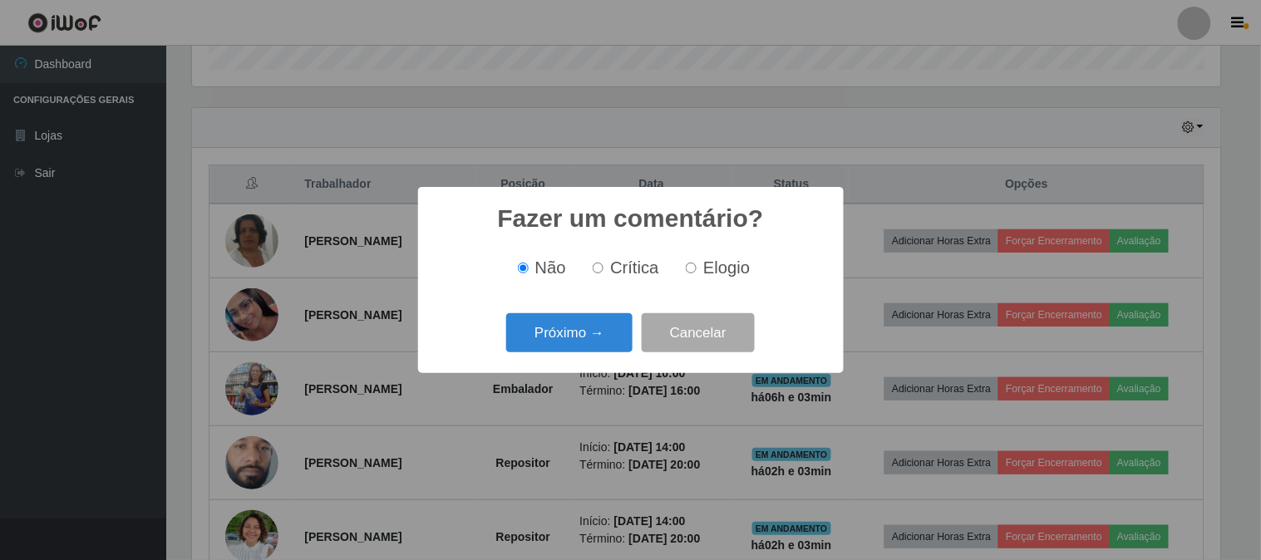
click at [588, 347] on button "Próximo →" at bounding box center [569, 332] width 126 height 39
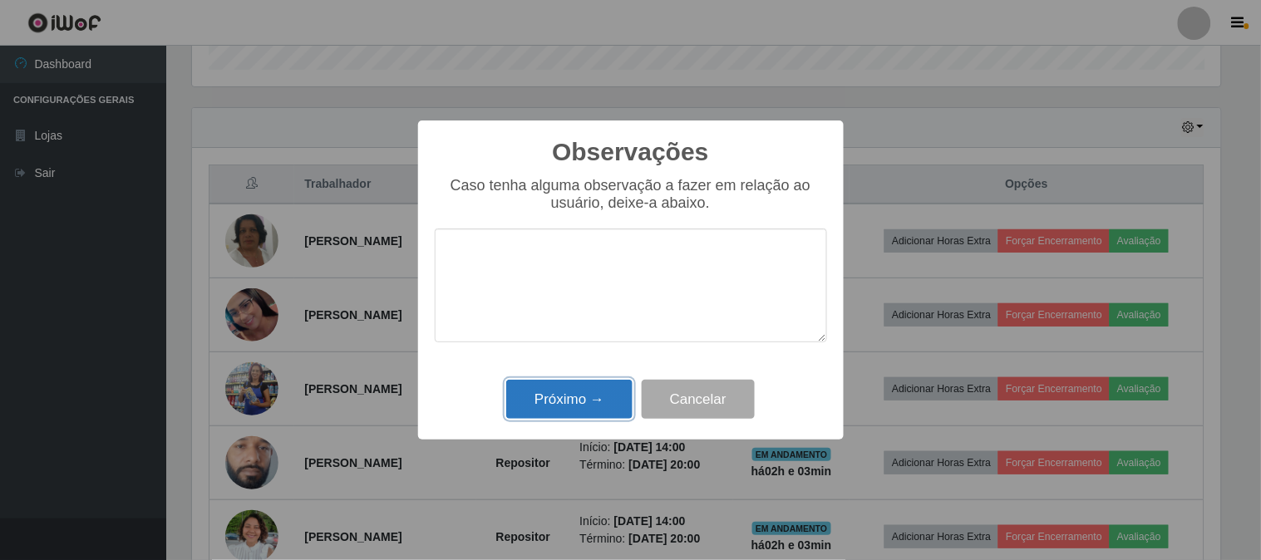
click at [580, 403] on button "Próximo →" at bounding box center [569, 399] width 126 height 39
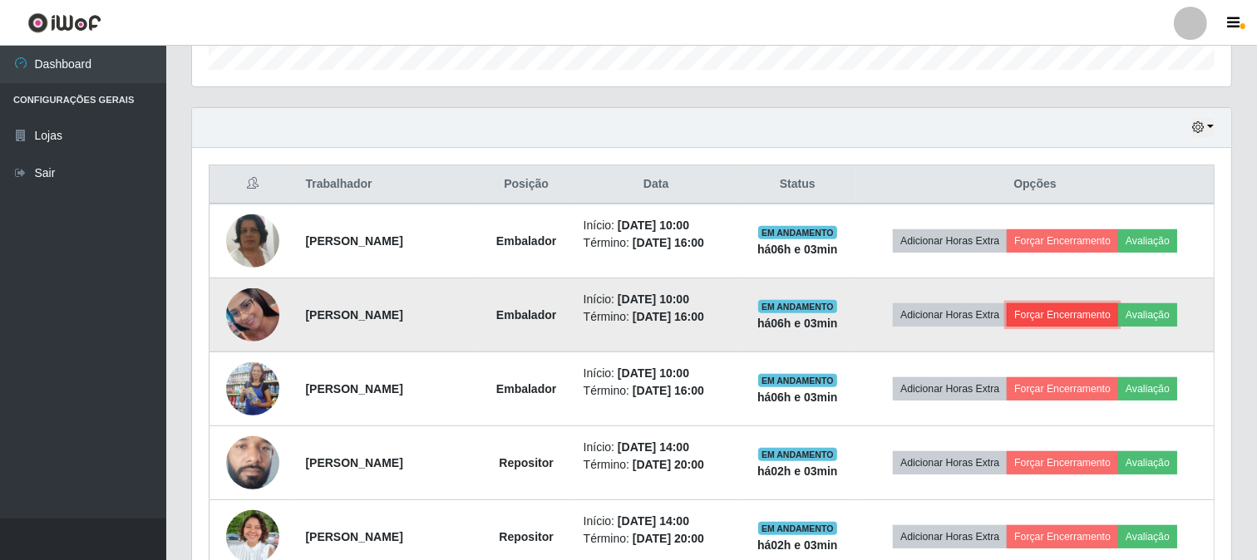
click at [1096, 316] on button "Forçar Encerramento" at bounding box center [1062, 314] width 111 height 23
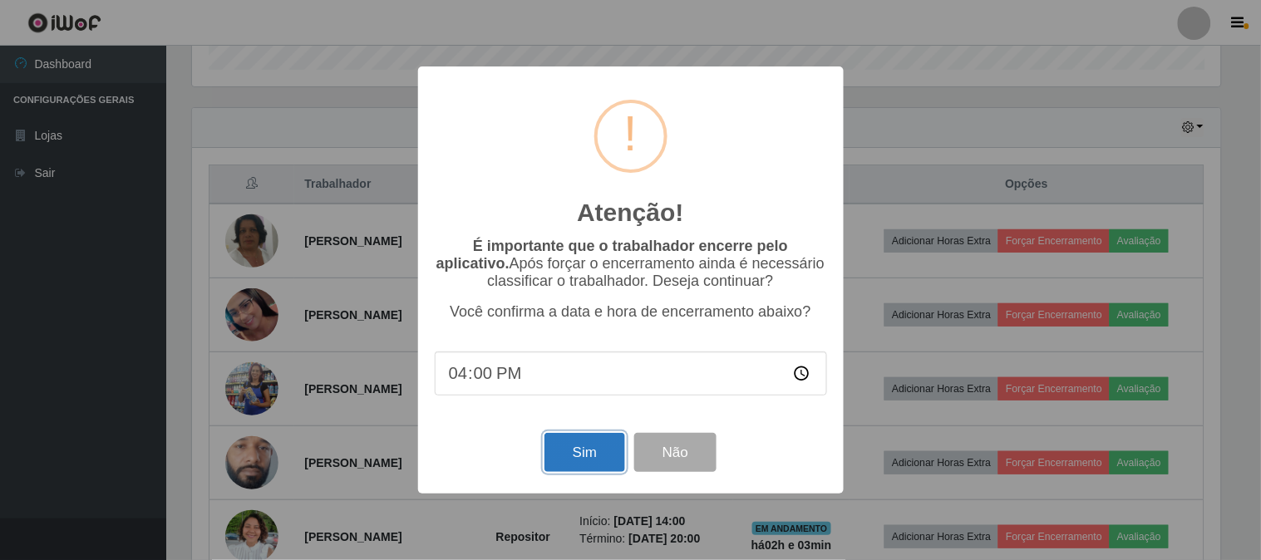
click at [557, 461] on button "Sim" at bounding box center [585, 452] width 81 height 39
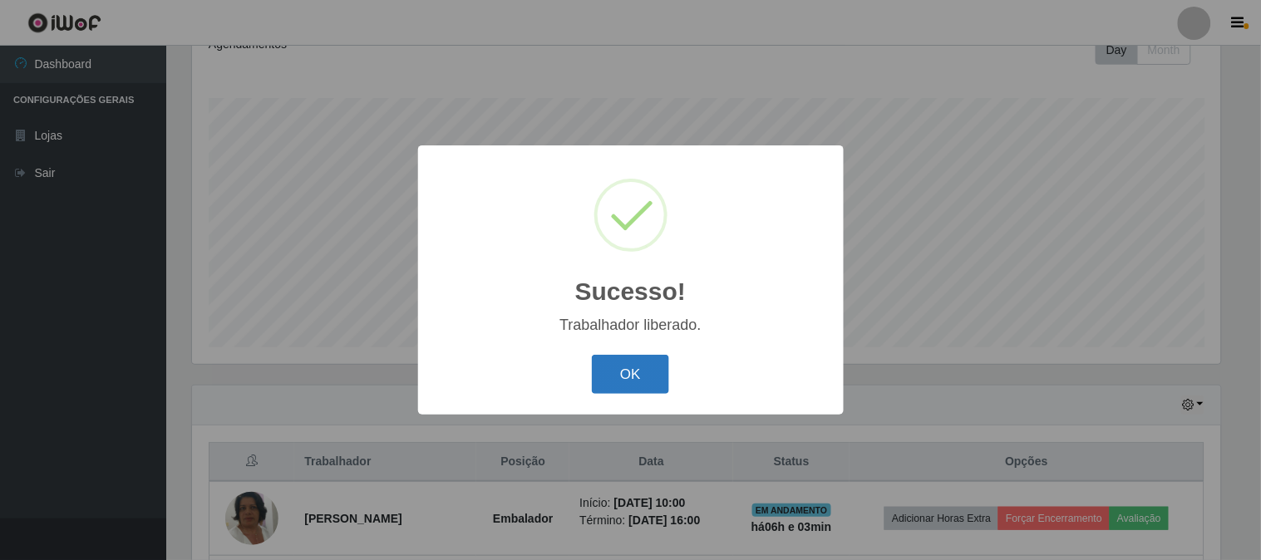
click at [630, 381] on button "OK" at bounding box center [630, 374] width 77 height 39
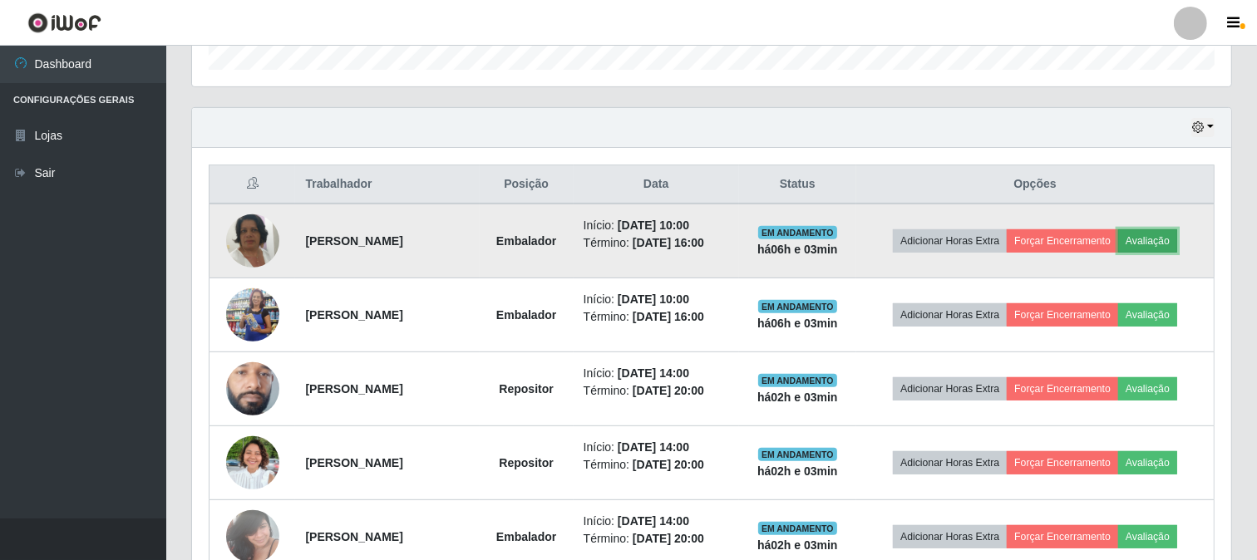
click at [1166, 245] on button "Avaliação" at bounding box center [1147, 240] width 59 height 23
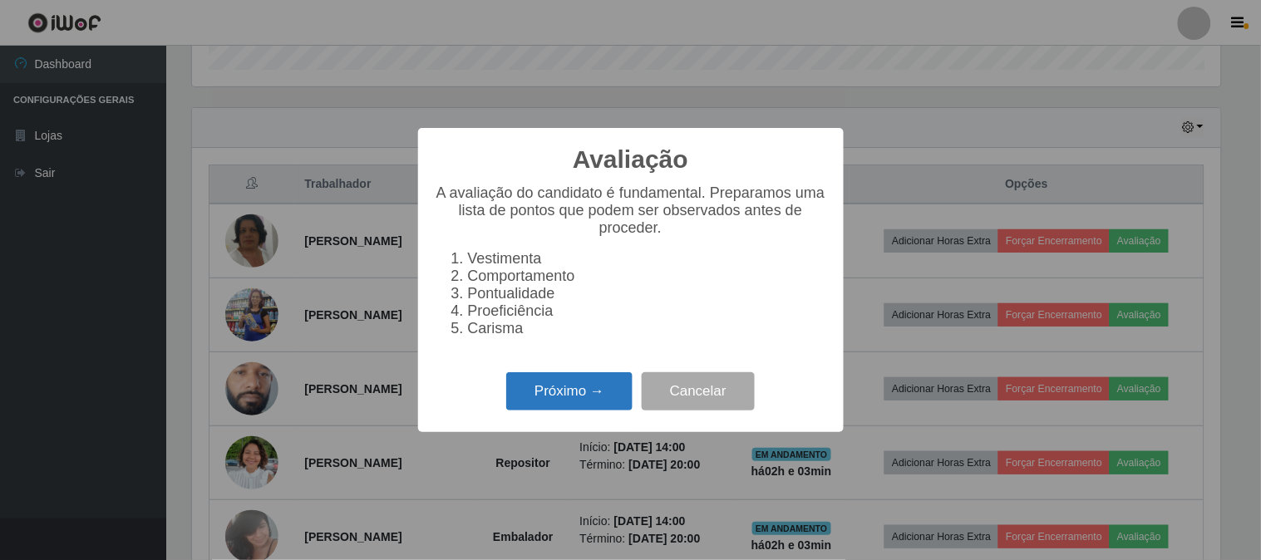
click at [562, 395] on button "Próximo →" at bounding box center [569, 391] width 126 height 39
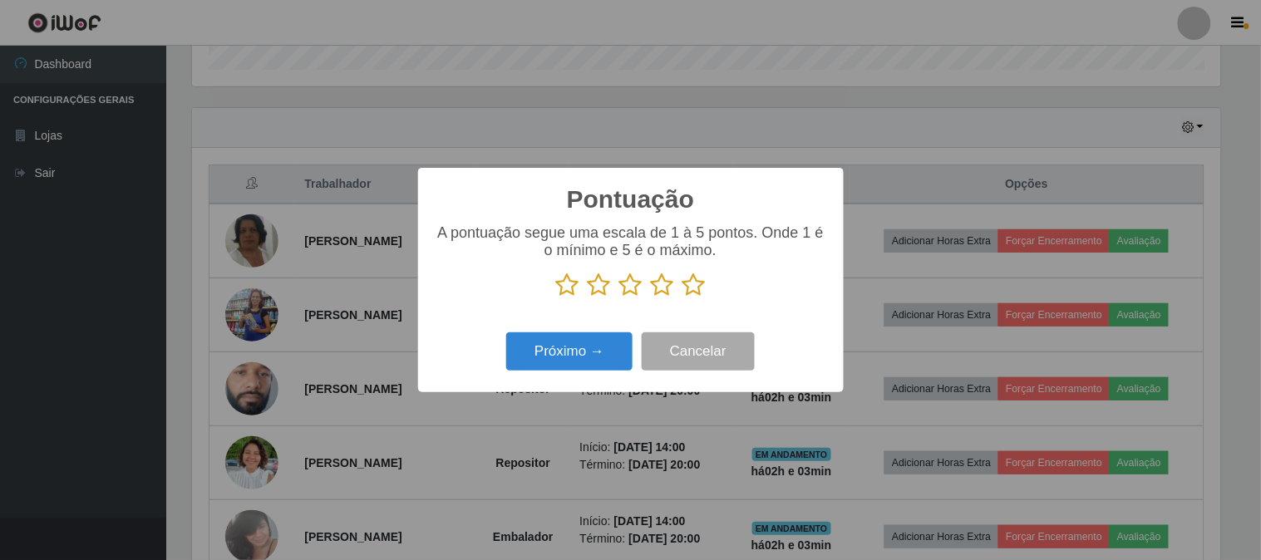
click at [700, 285] on icon at bounding box center [694, 285] width 23 height 25
click at [683, 298] on input "radio" at bounding box center [683, 298] width 0 height 0
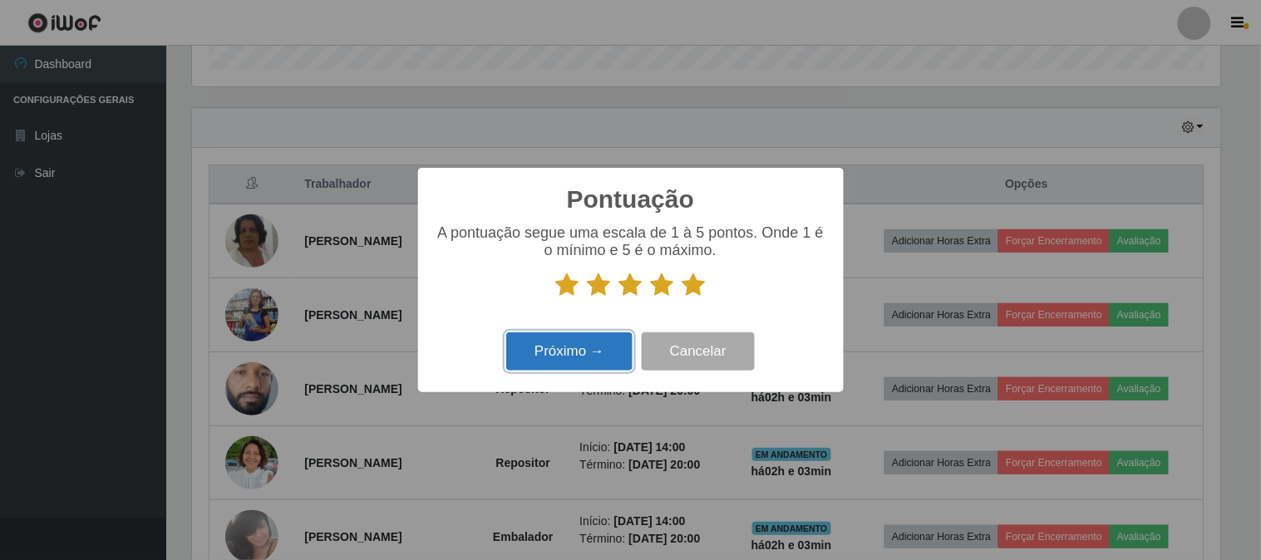
click at [580, 350] on button "Próximo →" at bounding box center [569, 352] width 126 height 39
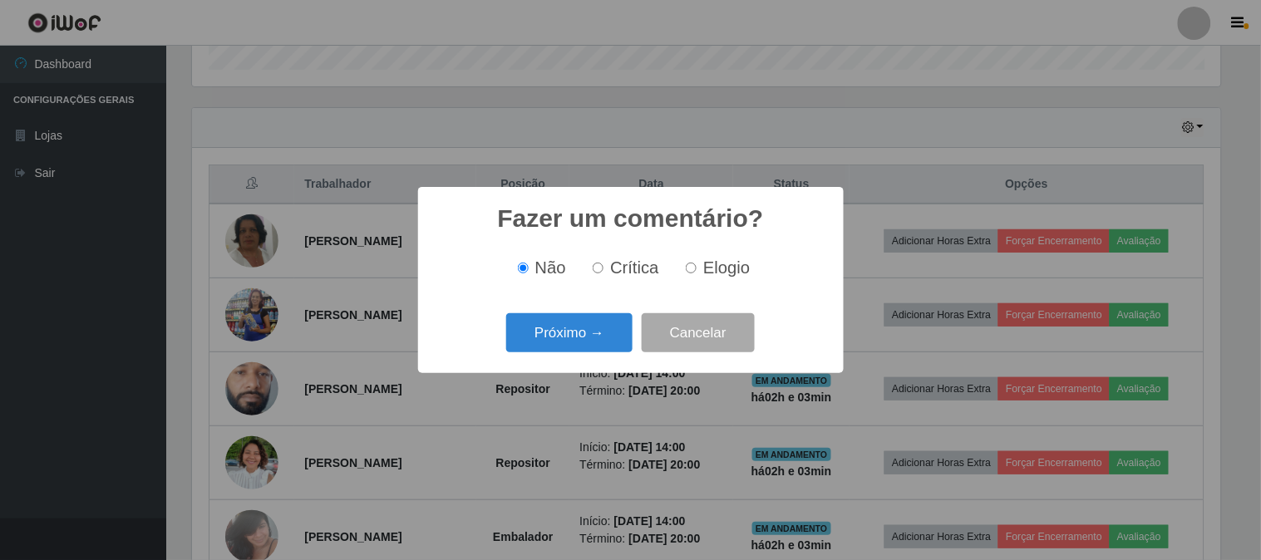
click at [580, 350] on button "Próximo →" at bounding box center [569, 332] width 126 height 39
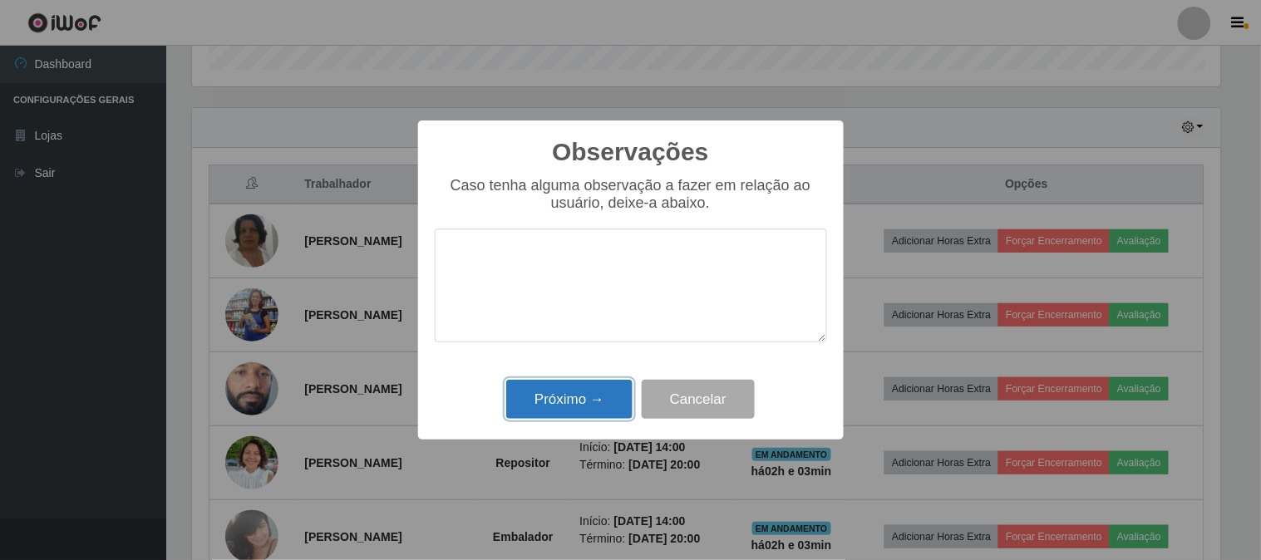
click at [572, 392] on button "Próximo →" at bounding box center [569, 399] width 126 height 39
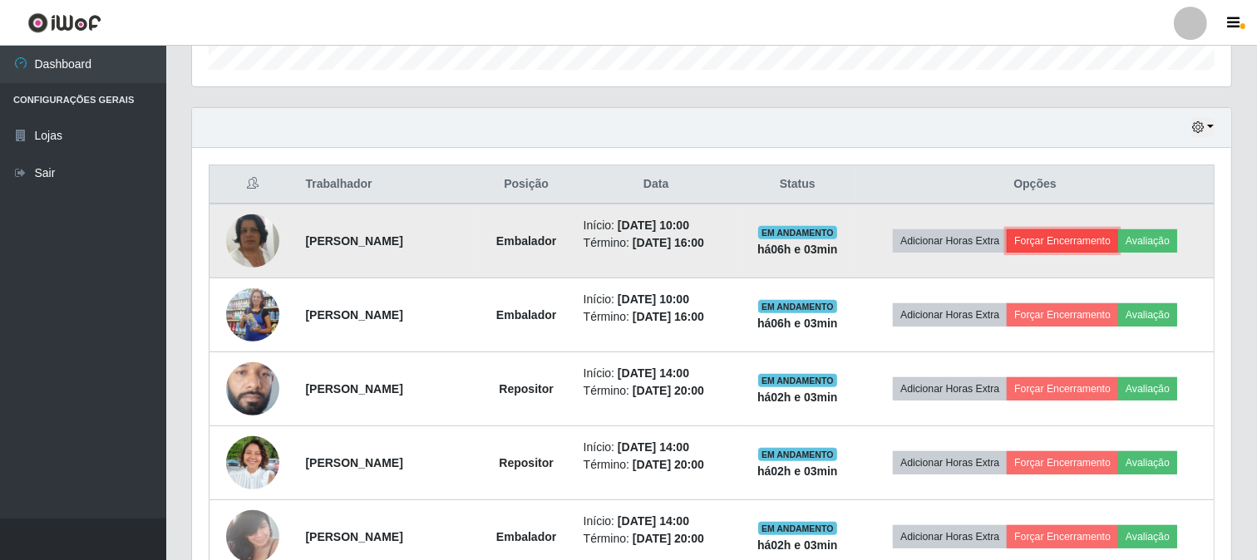
click at [1043, 241] on button "Forçar Encerramento" at bounding box center [1062, 240] width 111 height 23
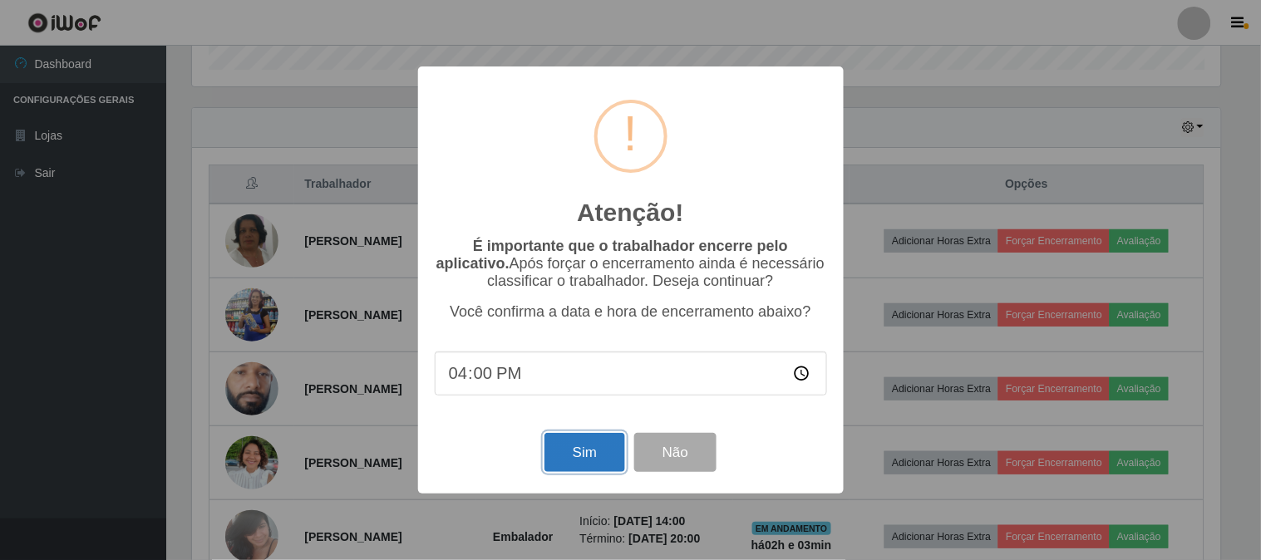
click at [577, 437] on button "Sim" at bounding box center [585, 452] width 81 height 39
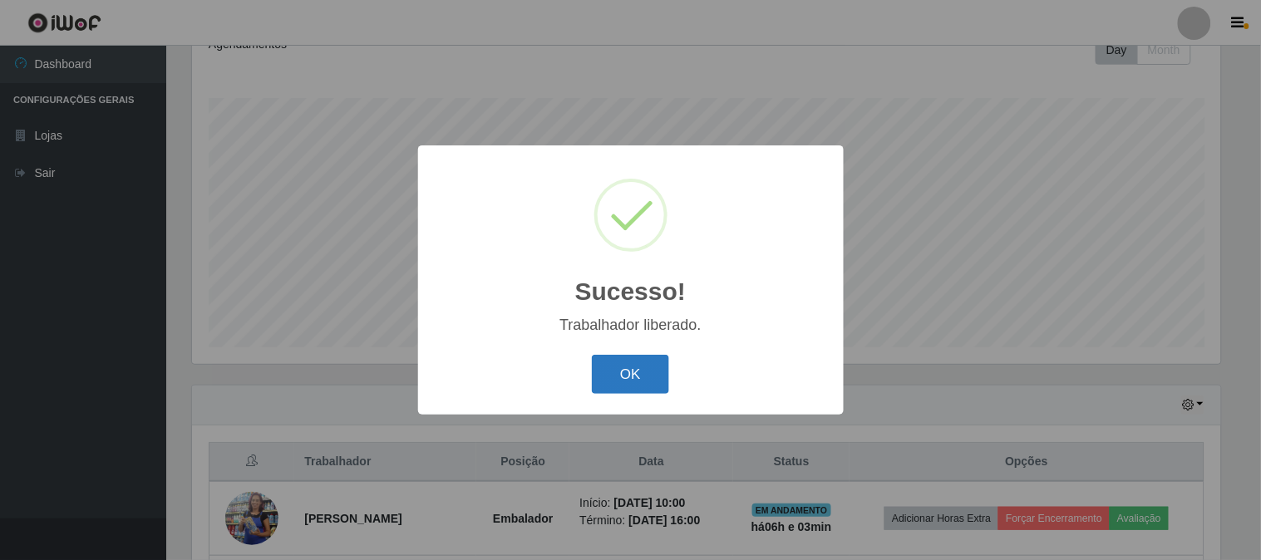
click at [626, 385] on button "OK" at bounding box center [630, 374] width 77 height 39
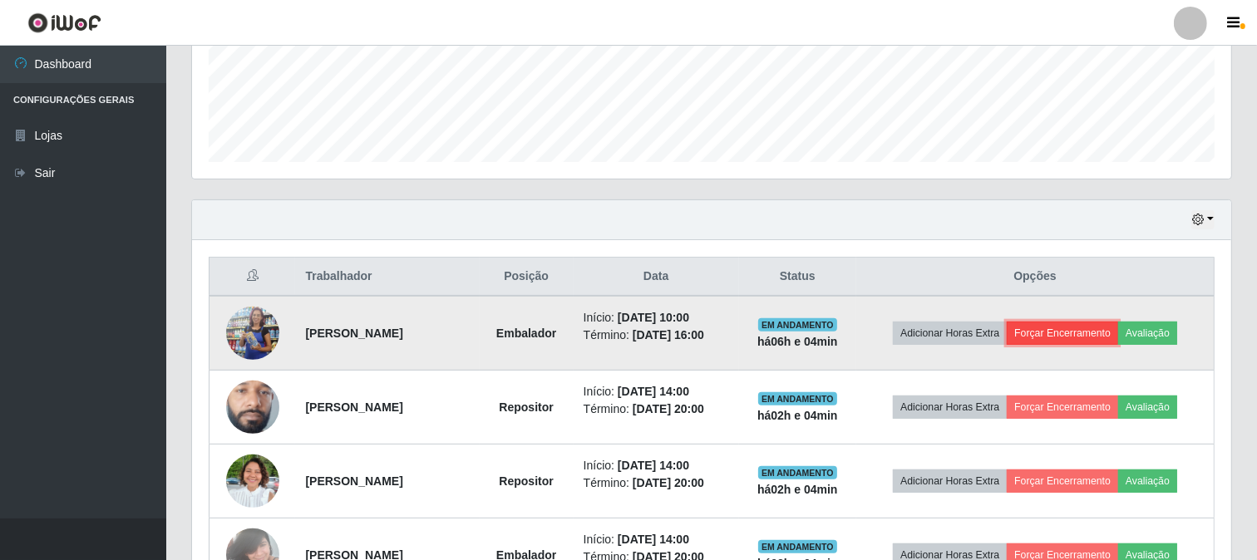
click at [1066, 335] on button "Forçar Encerramento" at bounding box center [1062, 333] width 111 height 23
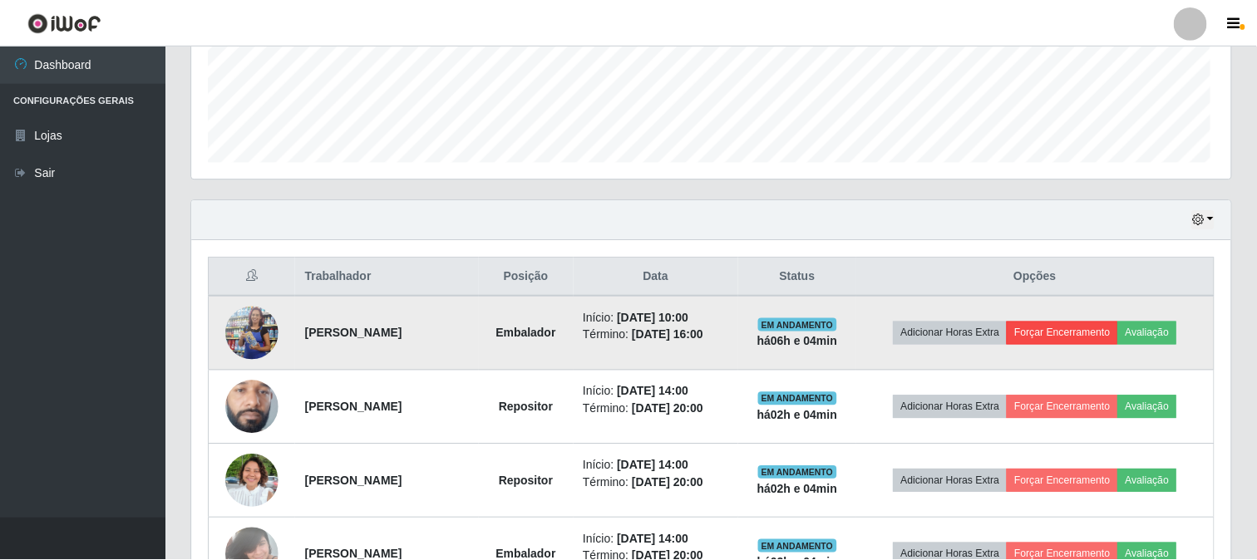
scroll to position [344, 1028]
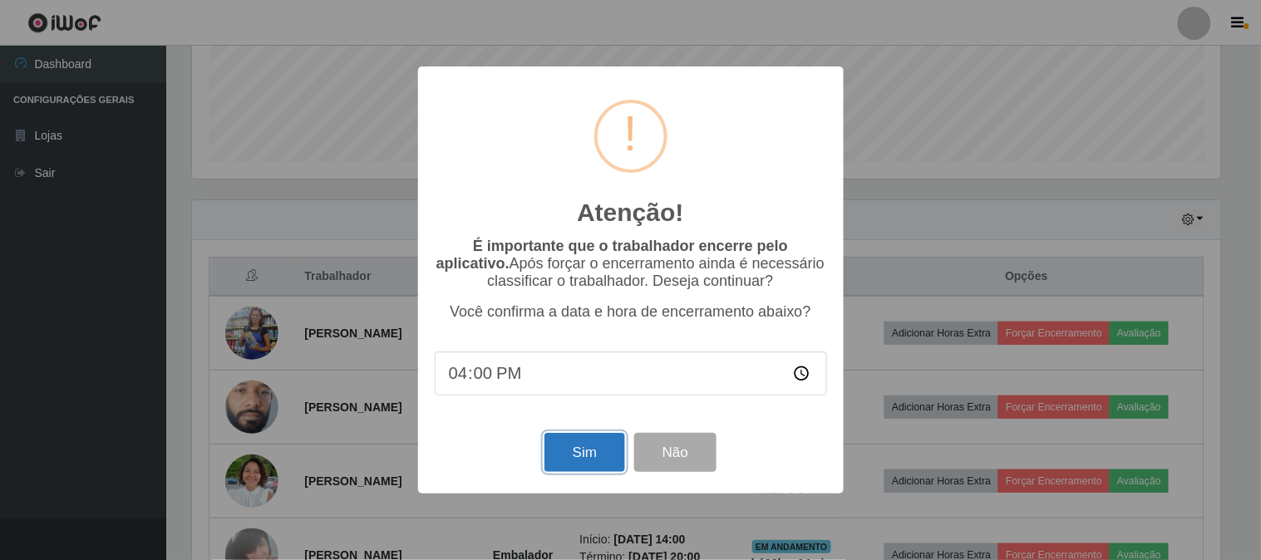
click at [572, 444] on button "Sim" at bounding box center [585, 452] width 81 height 39
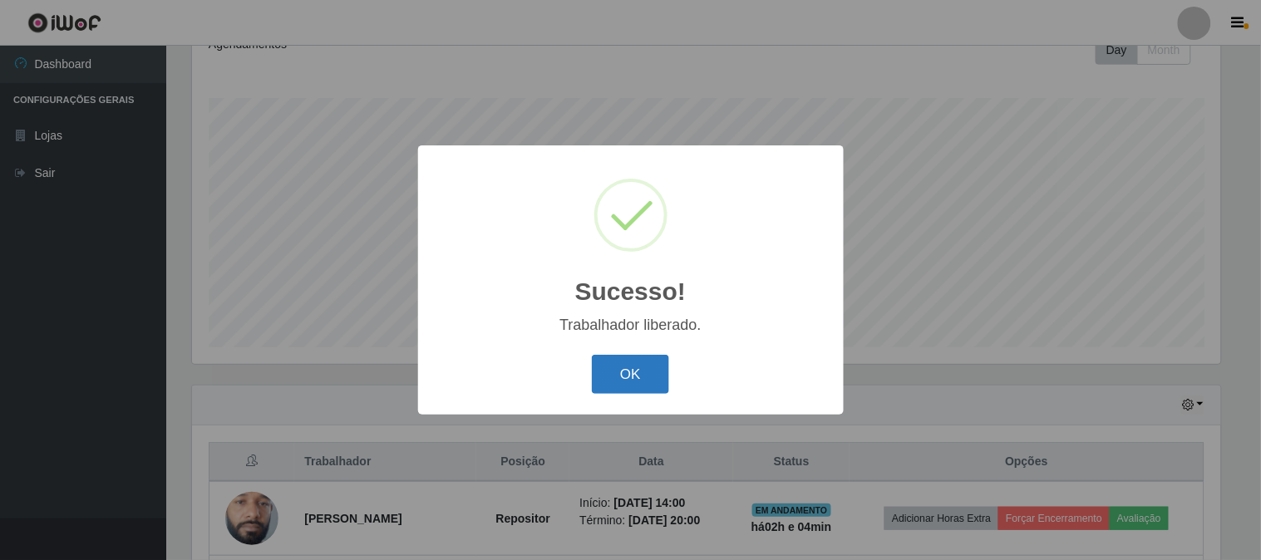
click at [624, 394] on button "OK" at bounding box center [630, 374] width 77 height 39
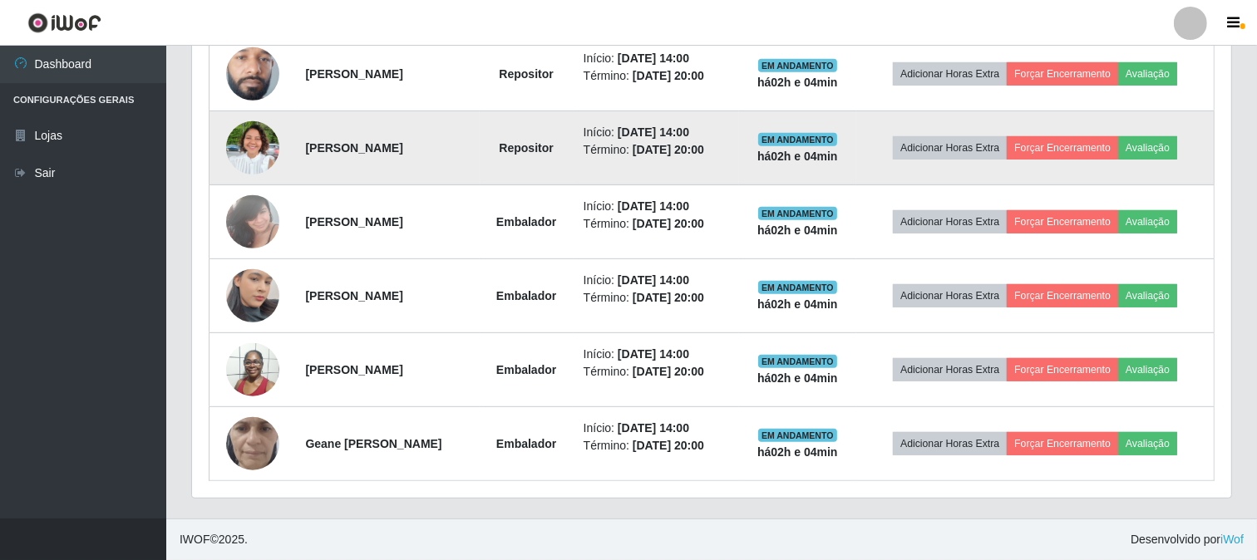
scroll to position [322, 0]
